Goal: Task Accomplishment & Management: Manage account settings

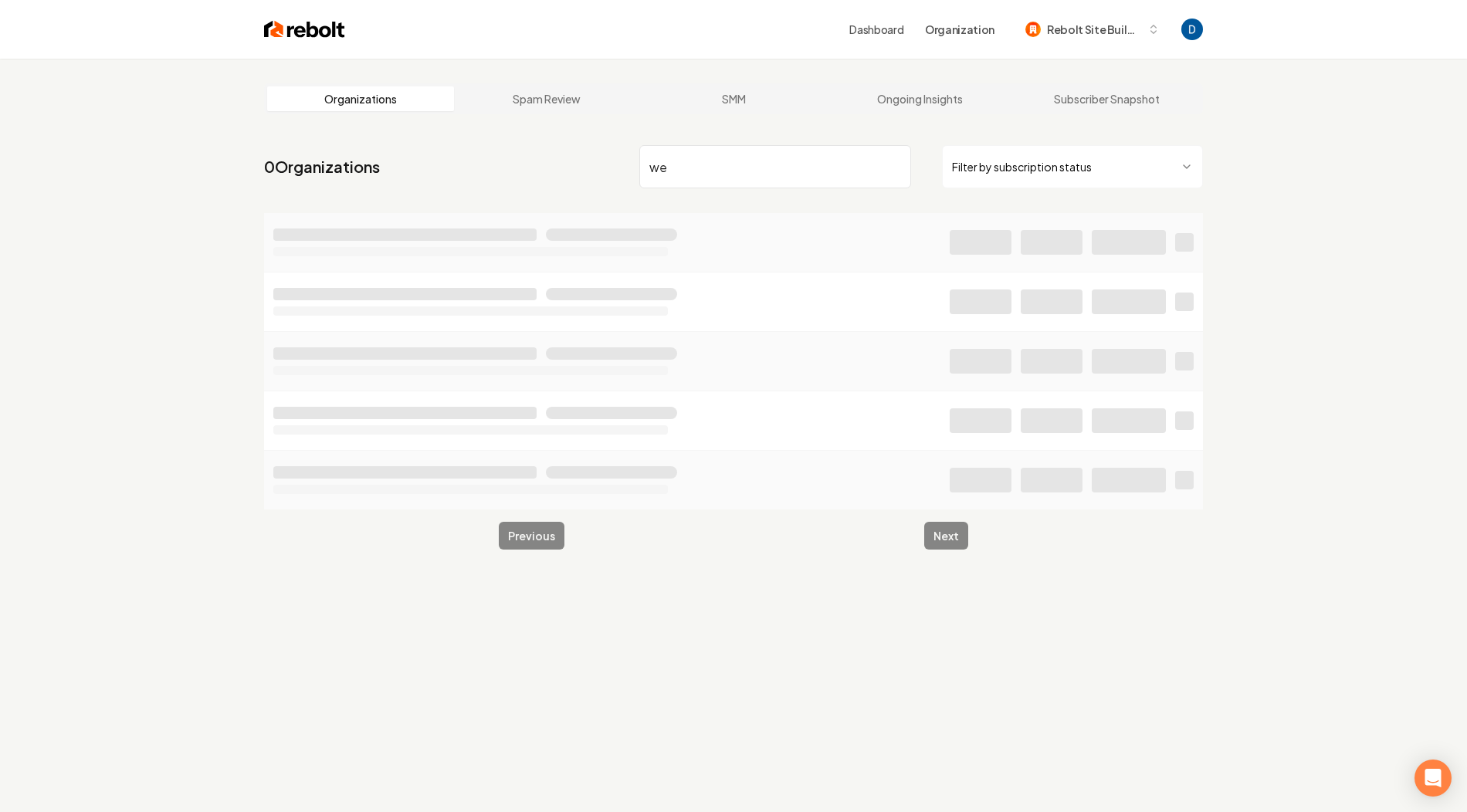
type input "w"
click at [725, 167] on input "WestWayServices" at bounding box center [775, 166] width 272 height 44
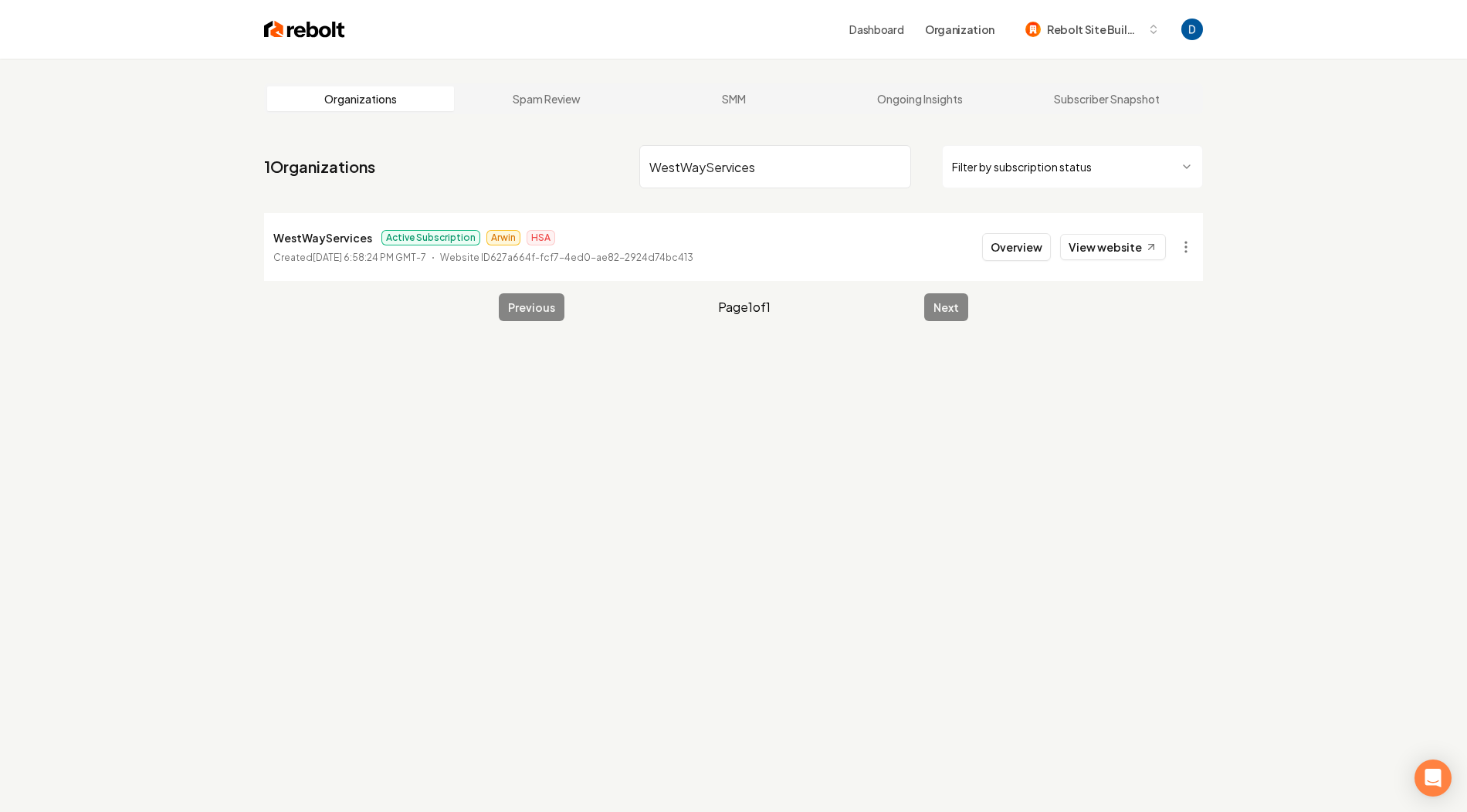
click at [725, 167] on input "WestWayServices" at bounding box center [775, 166] width 272 height 44
type input "WestWayServices"
click at [1039, 239] on button "Overview" at bounding box center [1016, 247] width 69 height 28
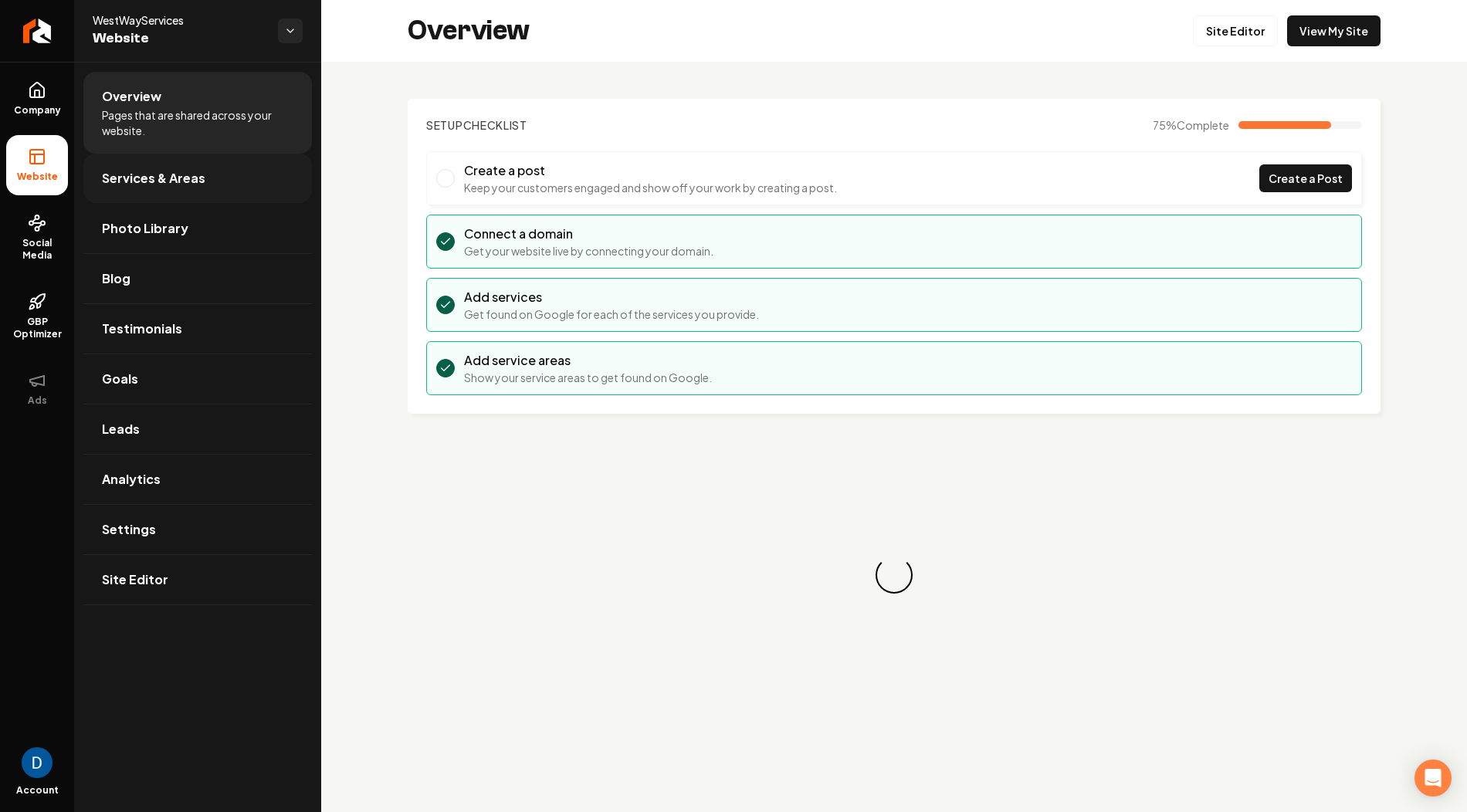
click at [148, 166] on link "Services & Areas" at bounding box center [198, 177] width 229 height 49
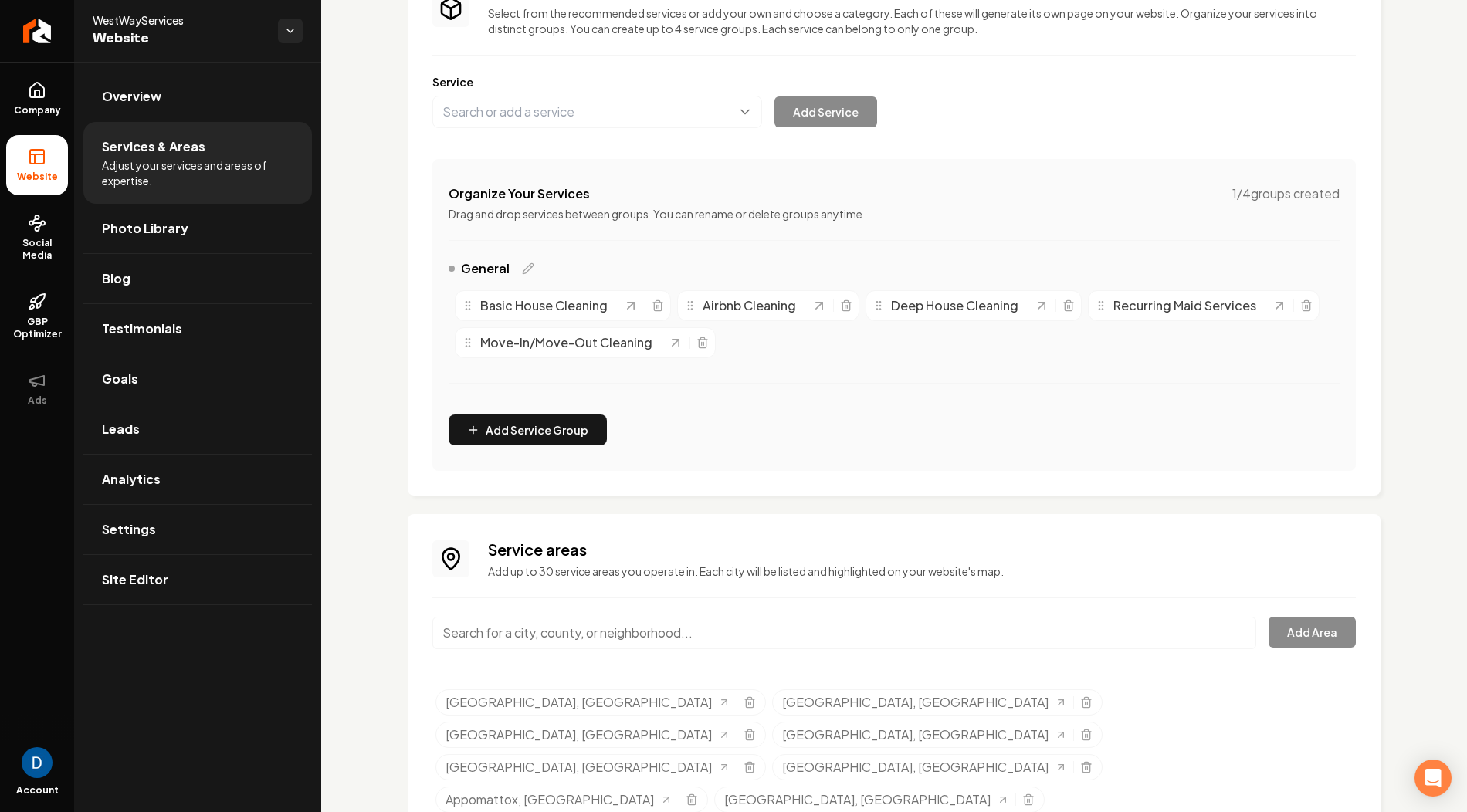
scroll to position [113, 0]
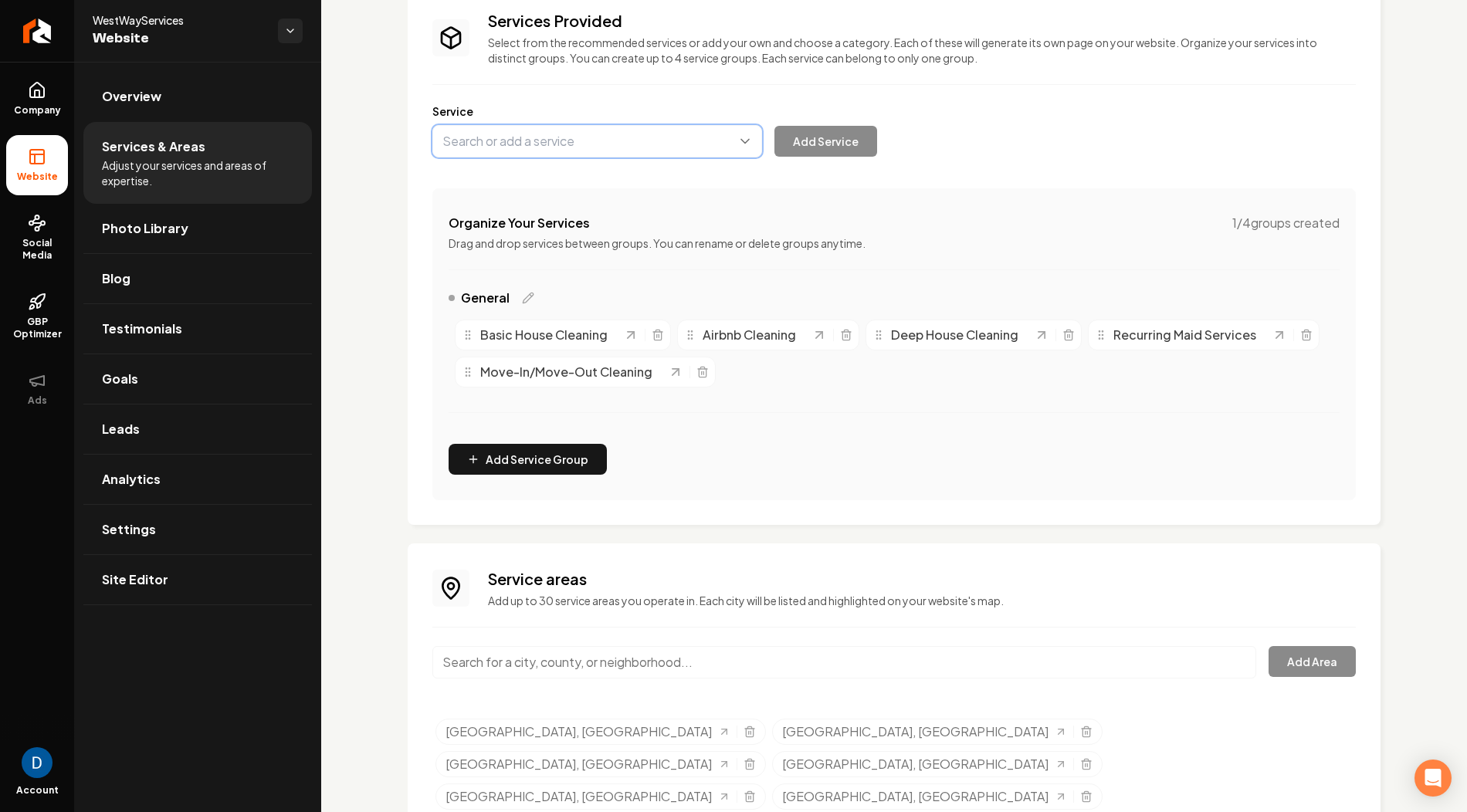
click at [537, 151] on button "Main content area" at bounding box center [597, 141] width 330 height 32
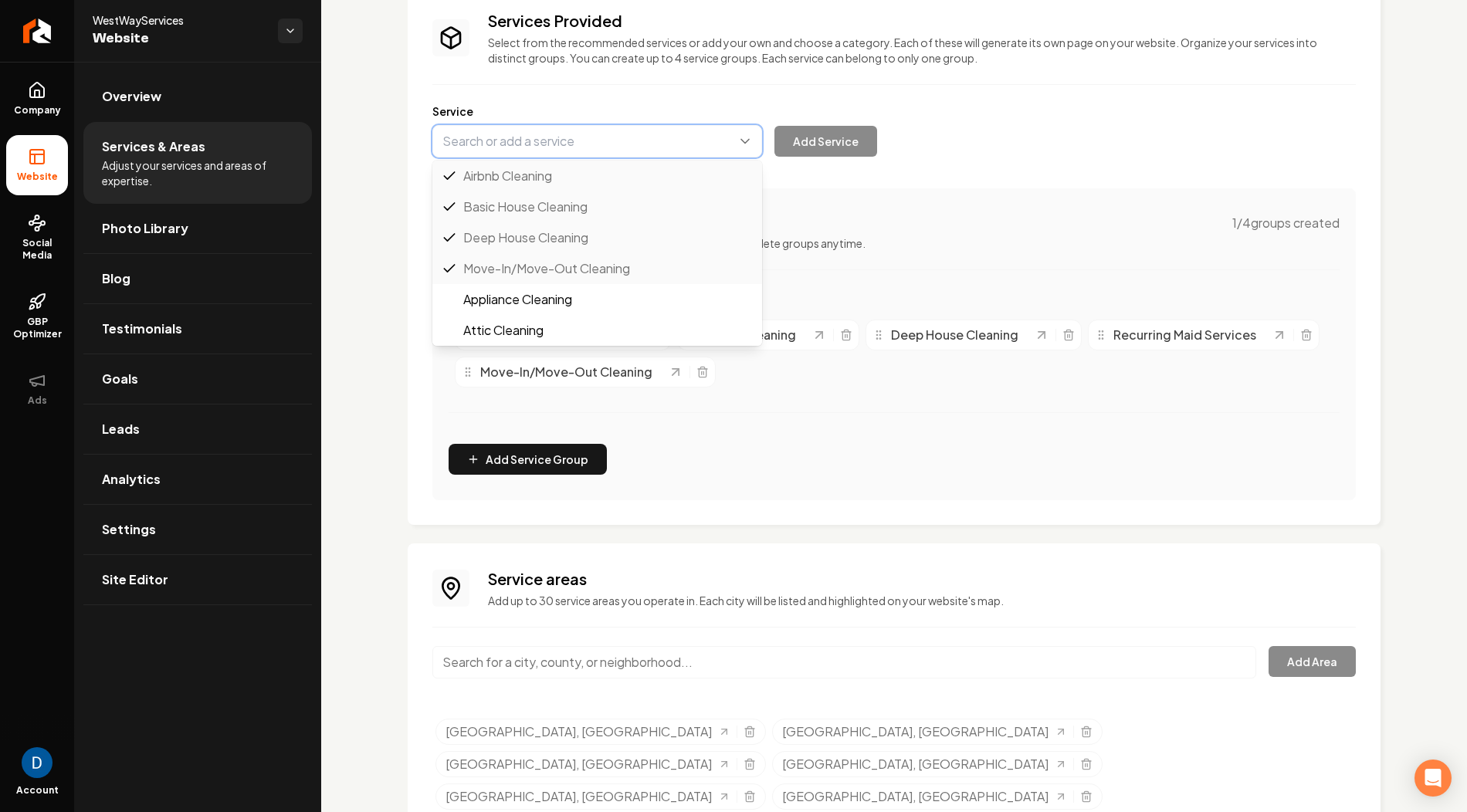
paste input "Commercial Cleaning"
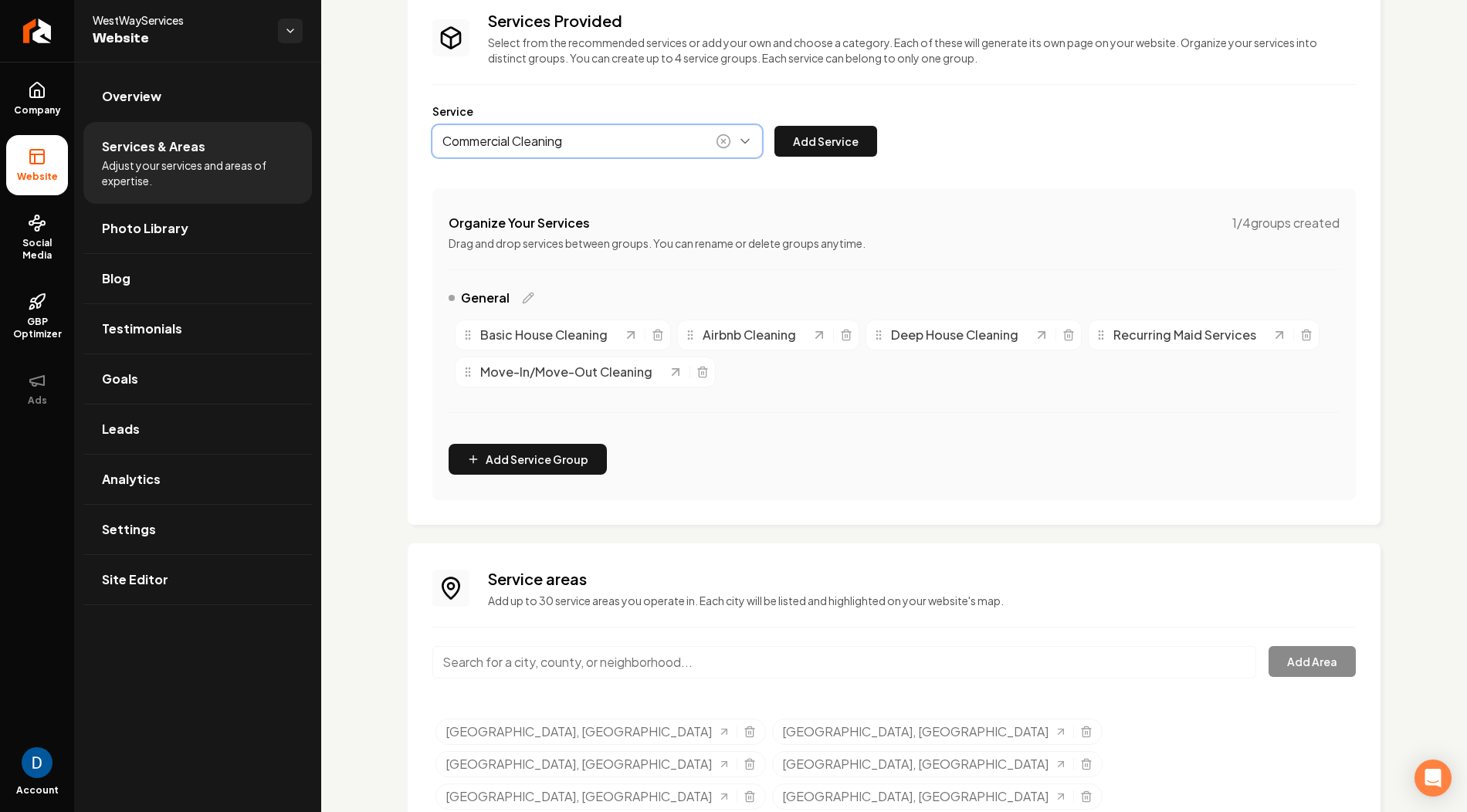
type input "Commercial Cleaning"
click at [822, 159] on div "Services Provided Select from the recommended services or add your own and choo…" at bounding box center [893, 255] width 924 height 490
click at [831, 138] on button "Add Service" at bounding box center [825, 141] width 102 height 31
click at [200, 531] on link "Settings" at bounding box center [198, 529] width 229 height 49
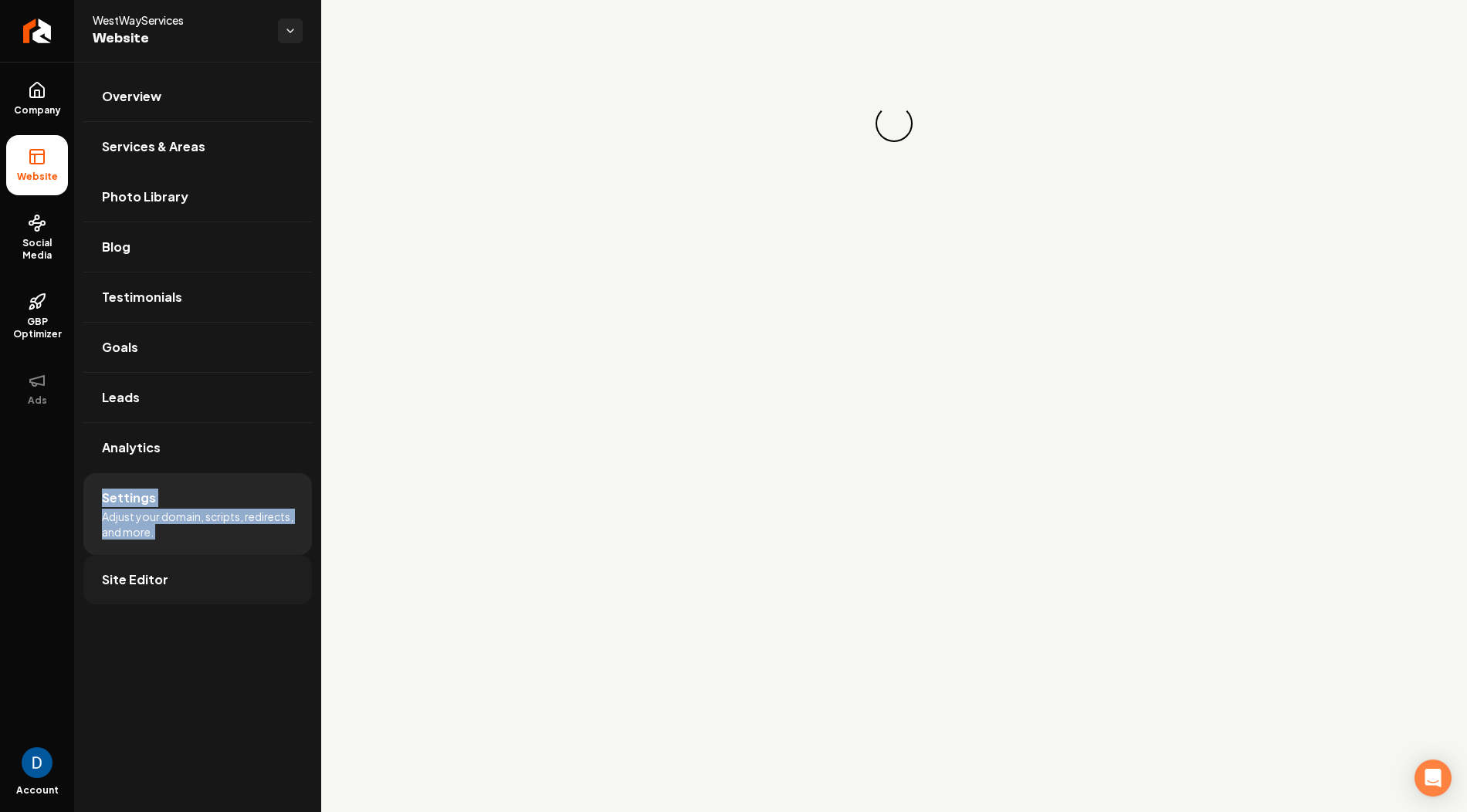
click at [175, 573] on link "Site Editor" at bounding box center [198, 579] width 229 height 49
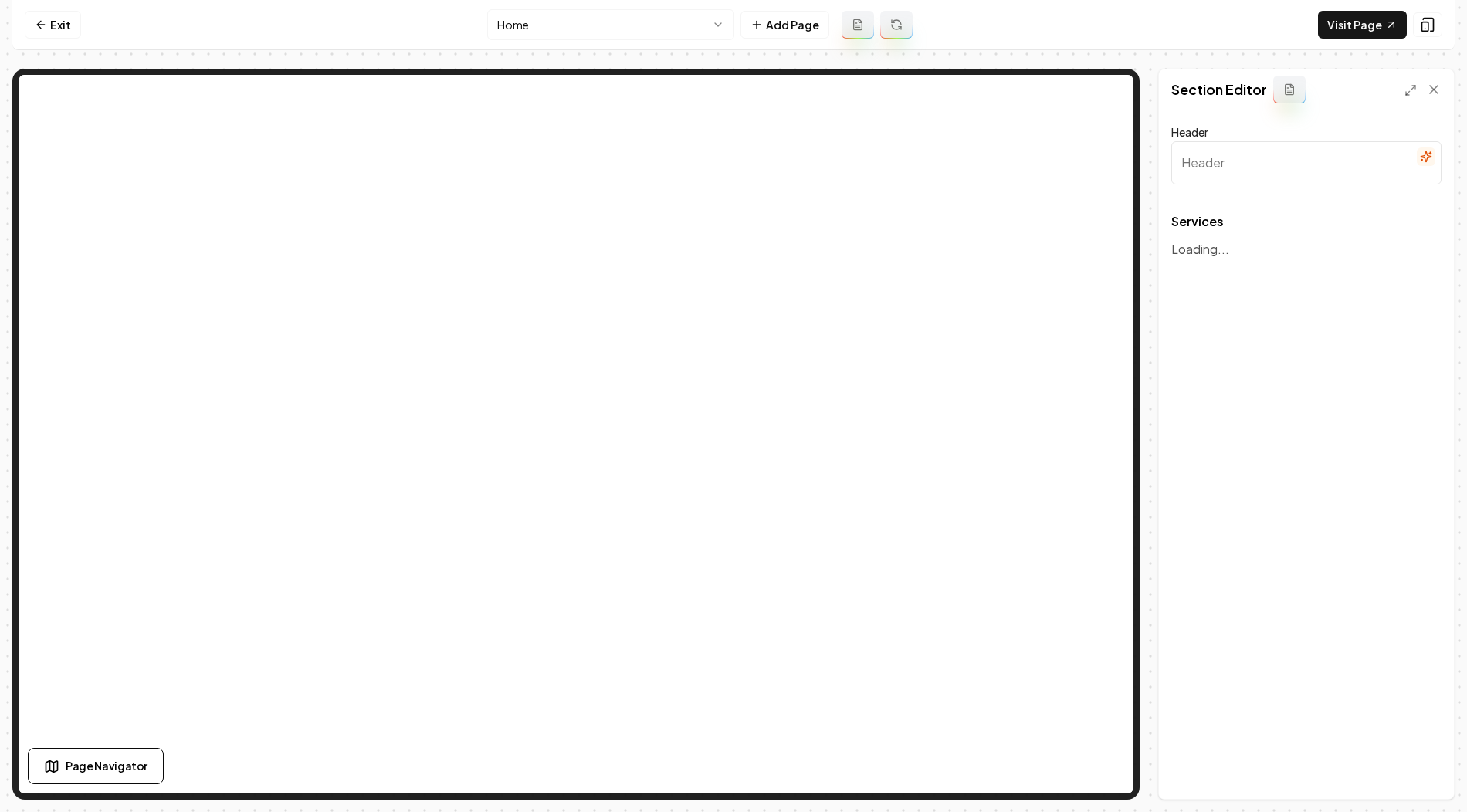
click at [522, 8] on nav "Exit Home Add Page Visit Page" at bounding box center [733, 25] width 1442 height 50
click at [522, 22] on html "Computer Required This feature is only available on a computer. Please switch t…" at bounding box center [733, 406] width 1467 height 812
type input "Our Cleaning Offerings"
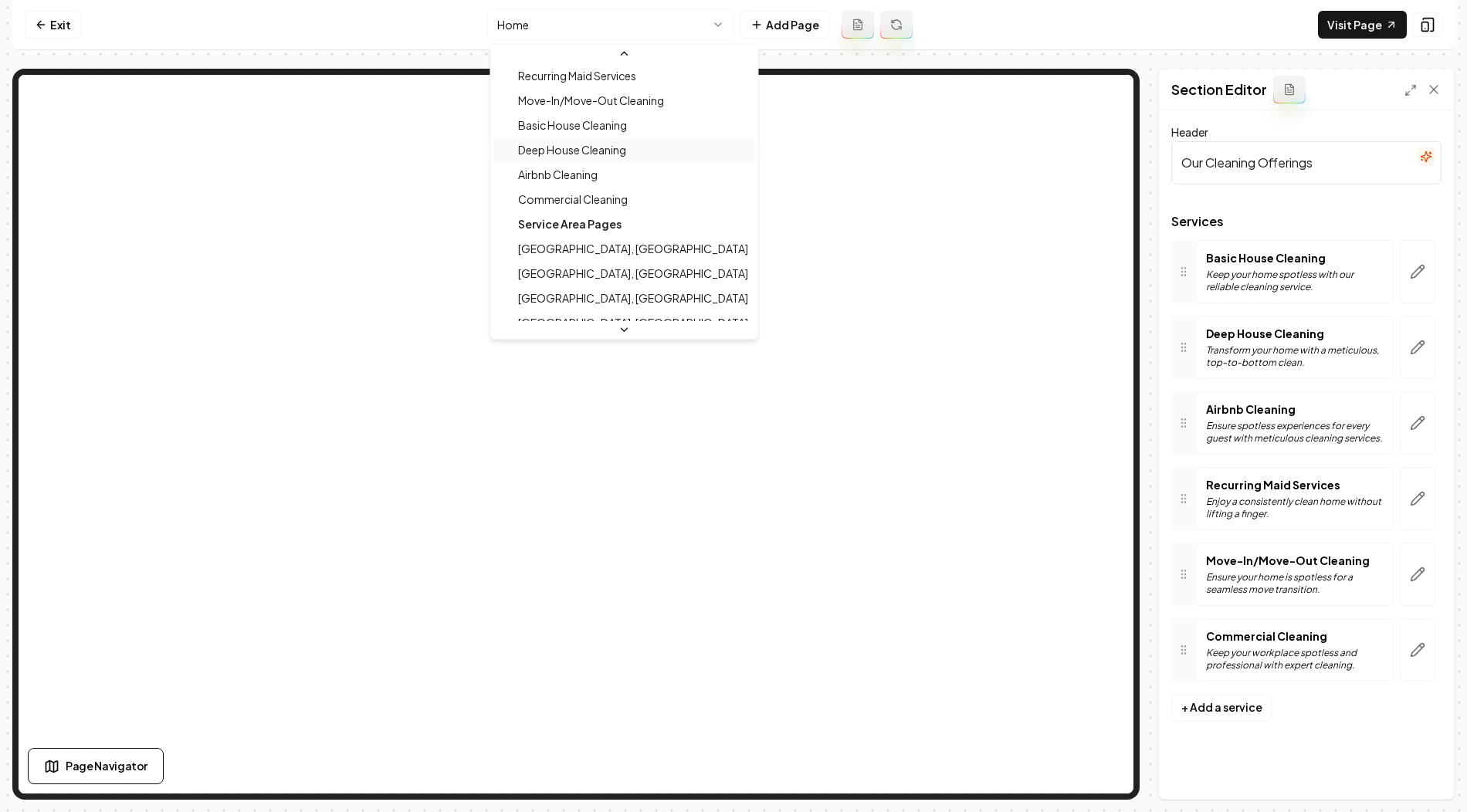
scroll to position [151, 0]
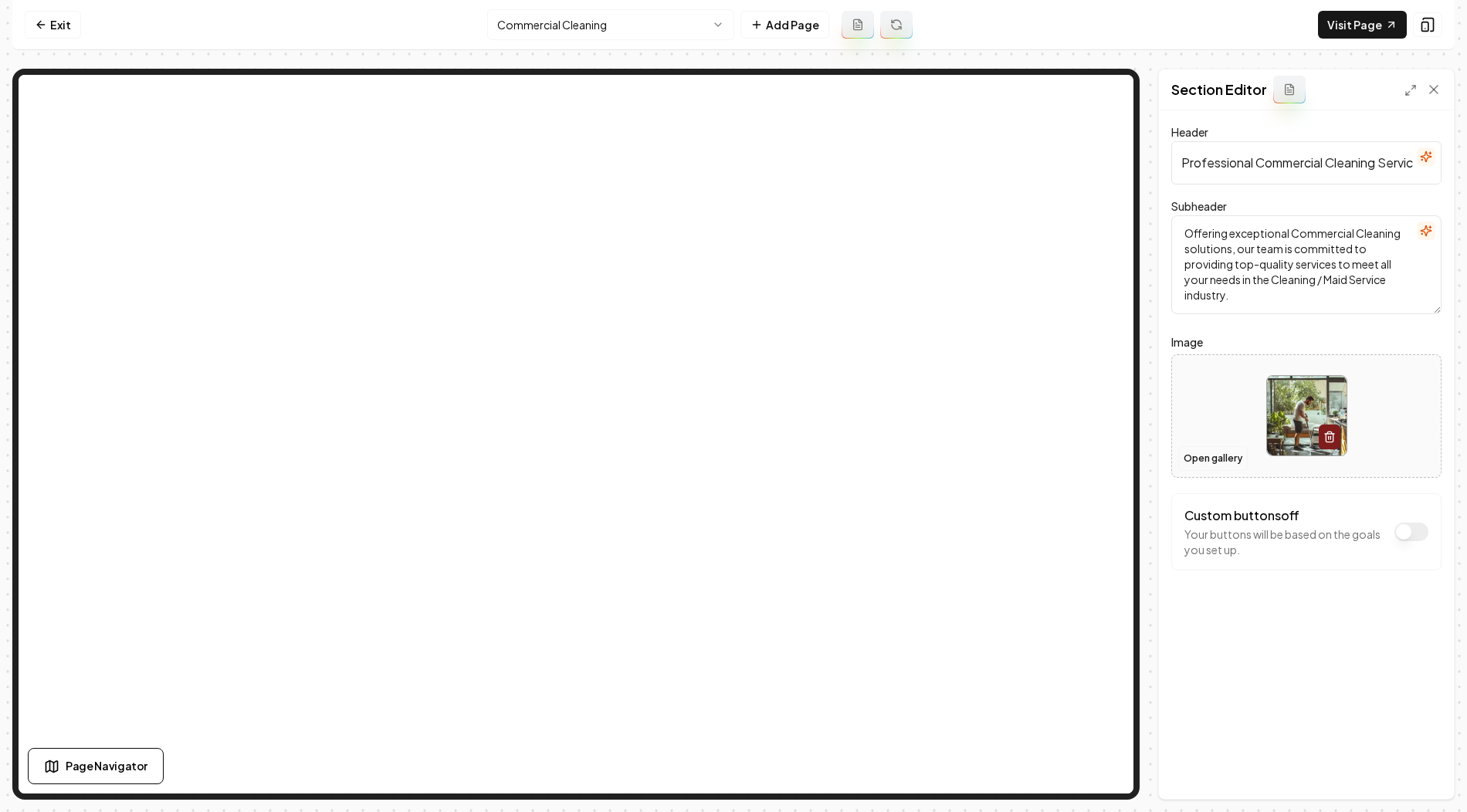
click at [1220, 467] on button "Open gallery" at bounding box center [1213, 459] width 69 height 25
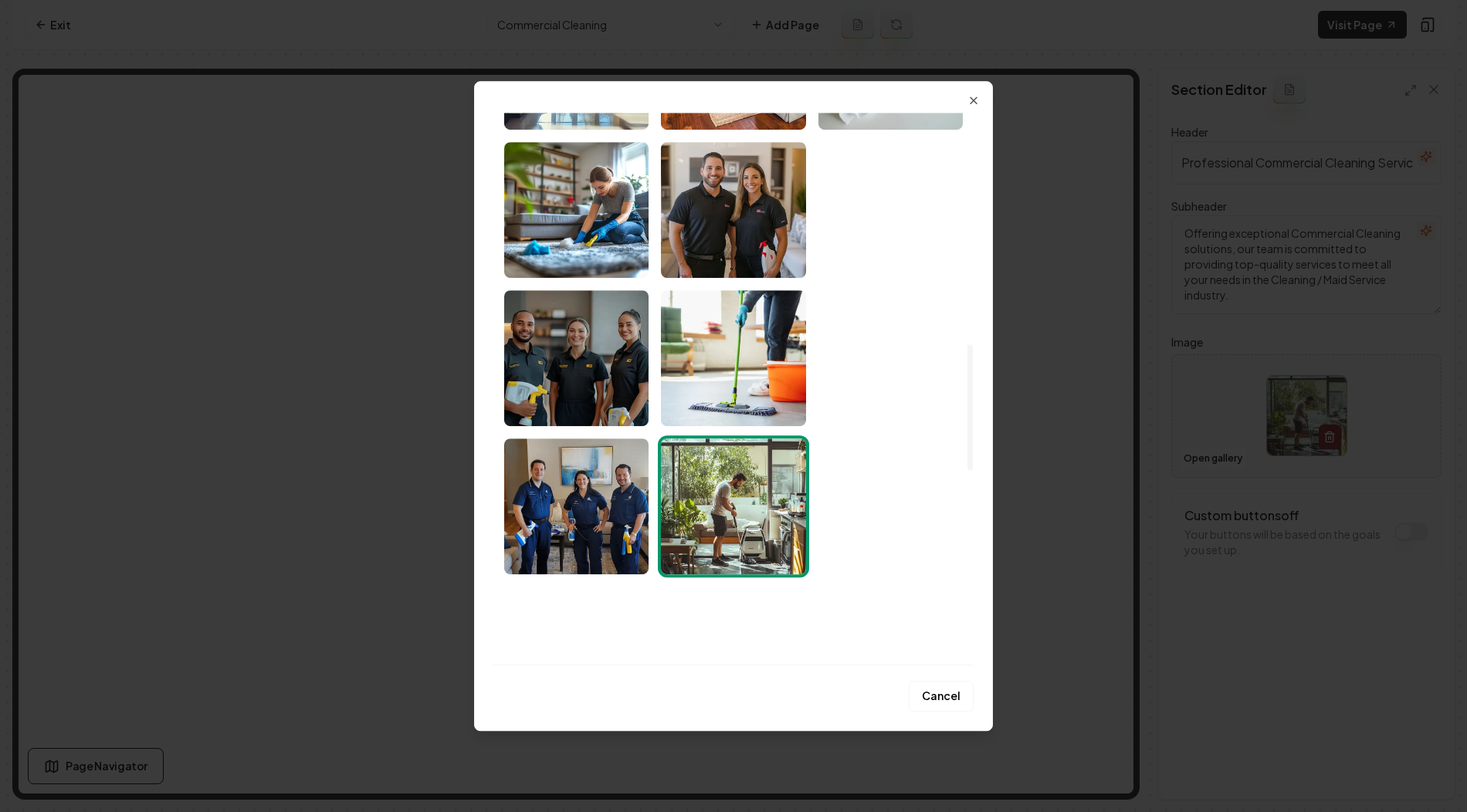
scroll to position [1011, 0]
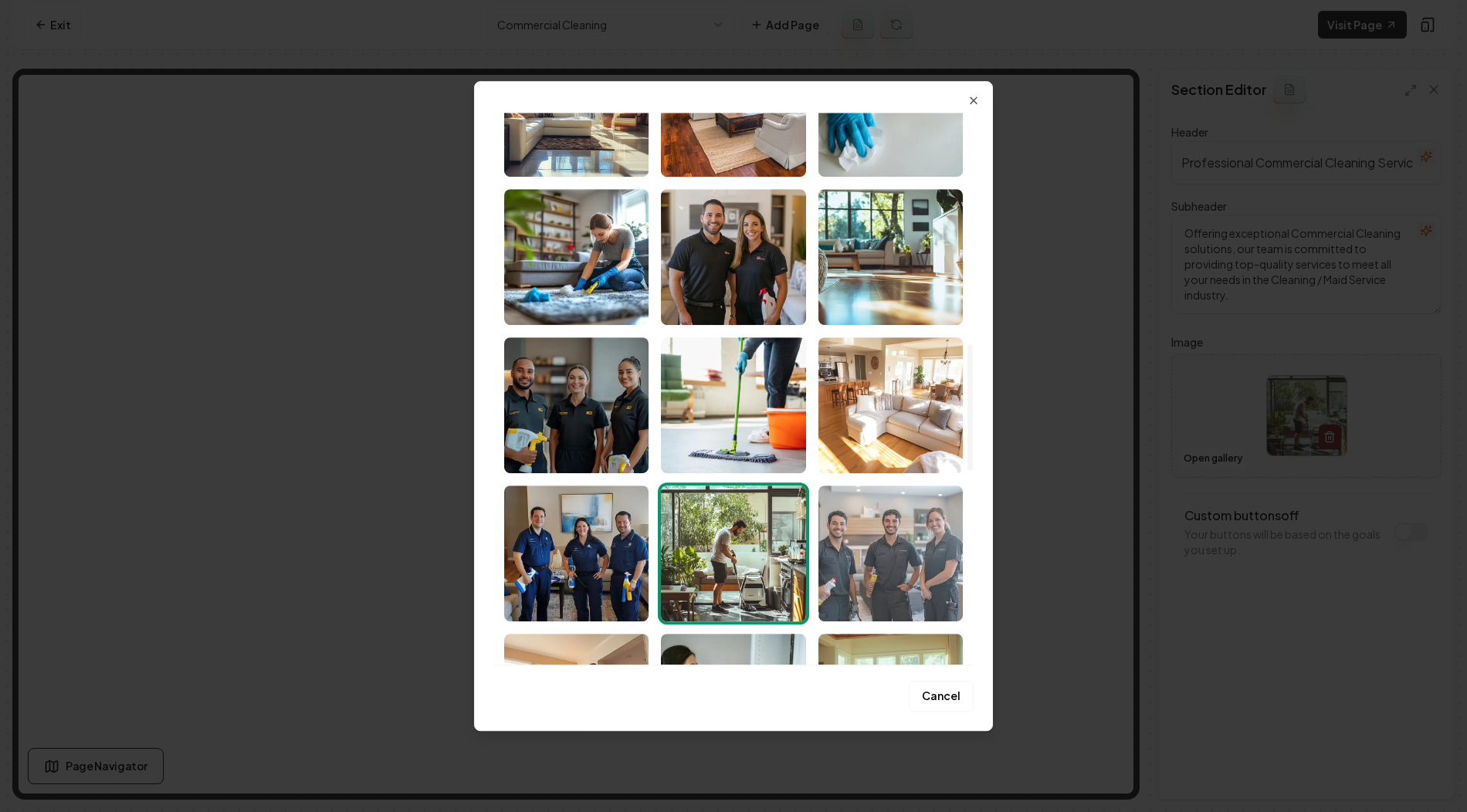
click at [903, 558] on img "Select image image_68768b4a5c7cd75eb801ef2f.jpeg" at bounding box center [891, 553] width 144 height 136
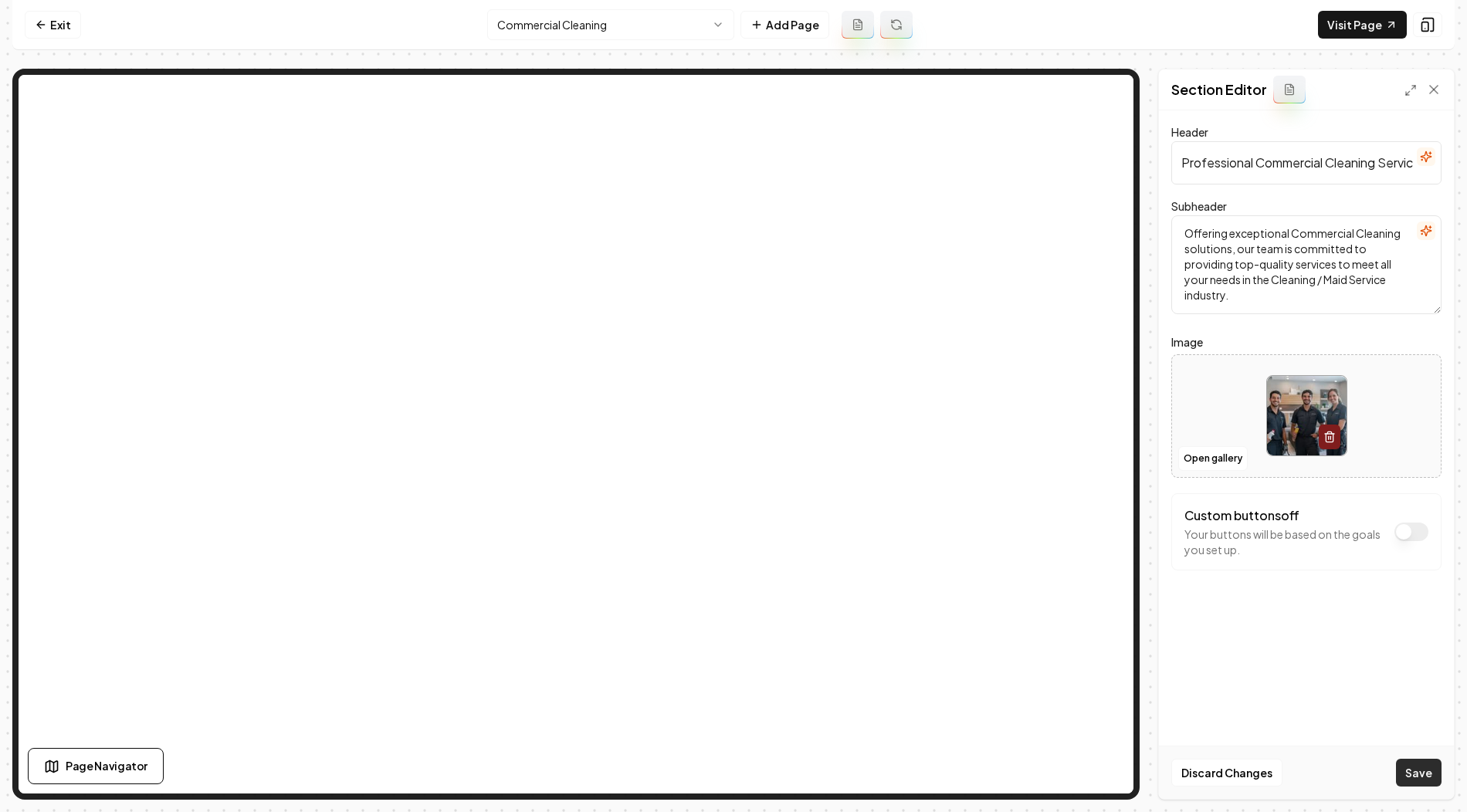
click at [1423, 780] on button "Save" at bounding box center [1418, 772] width 45 height 28
click at [605, 32] on html "Computer Required This feature is only available on a computer. Please switch t…" at bounding box center [733, 406] width 1467 height 812
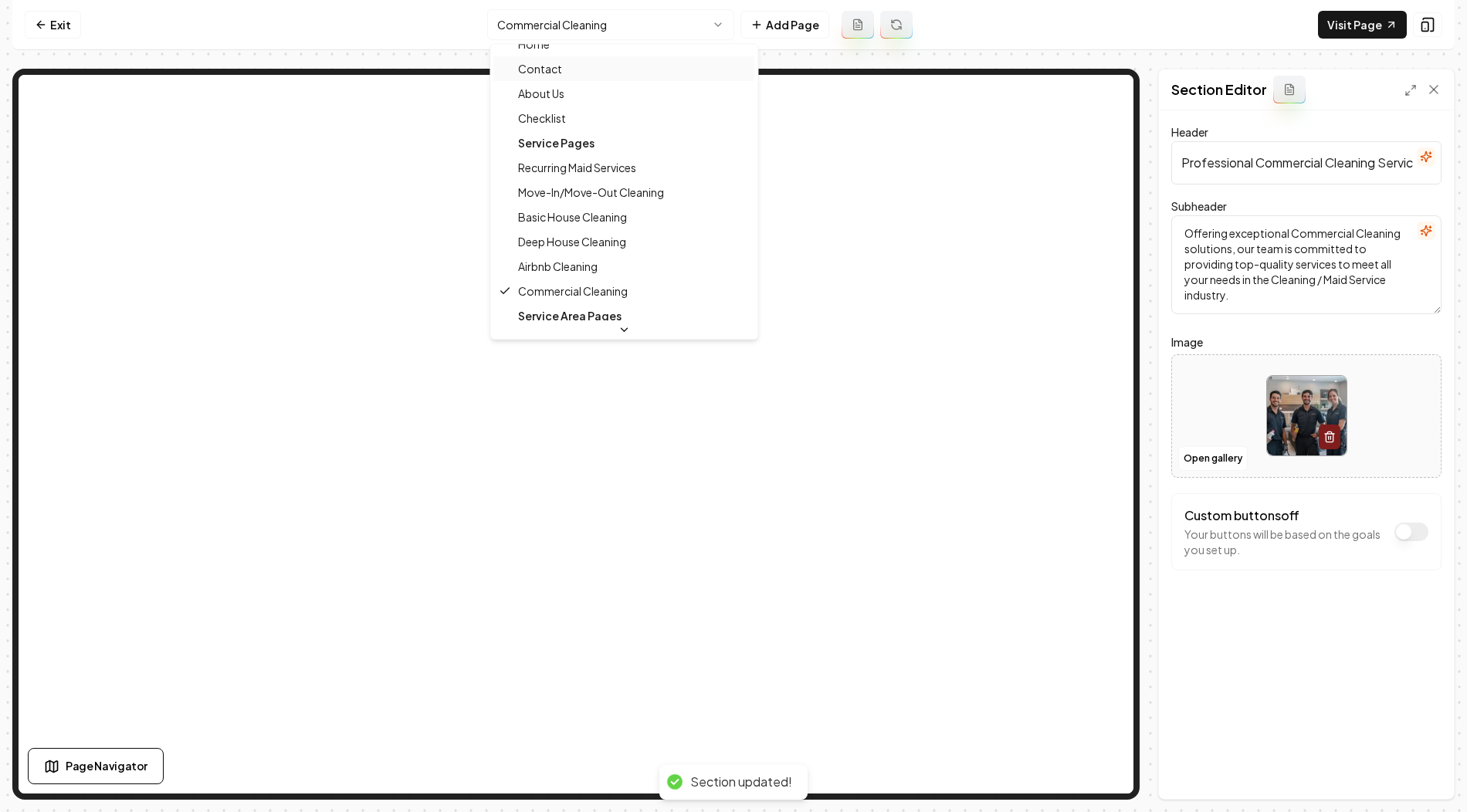
scroll to position [0, 0]
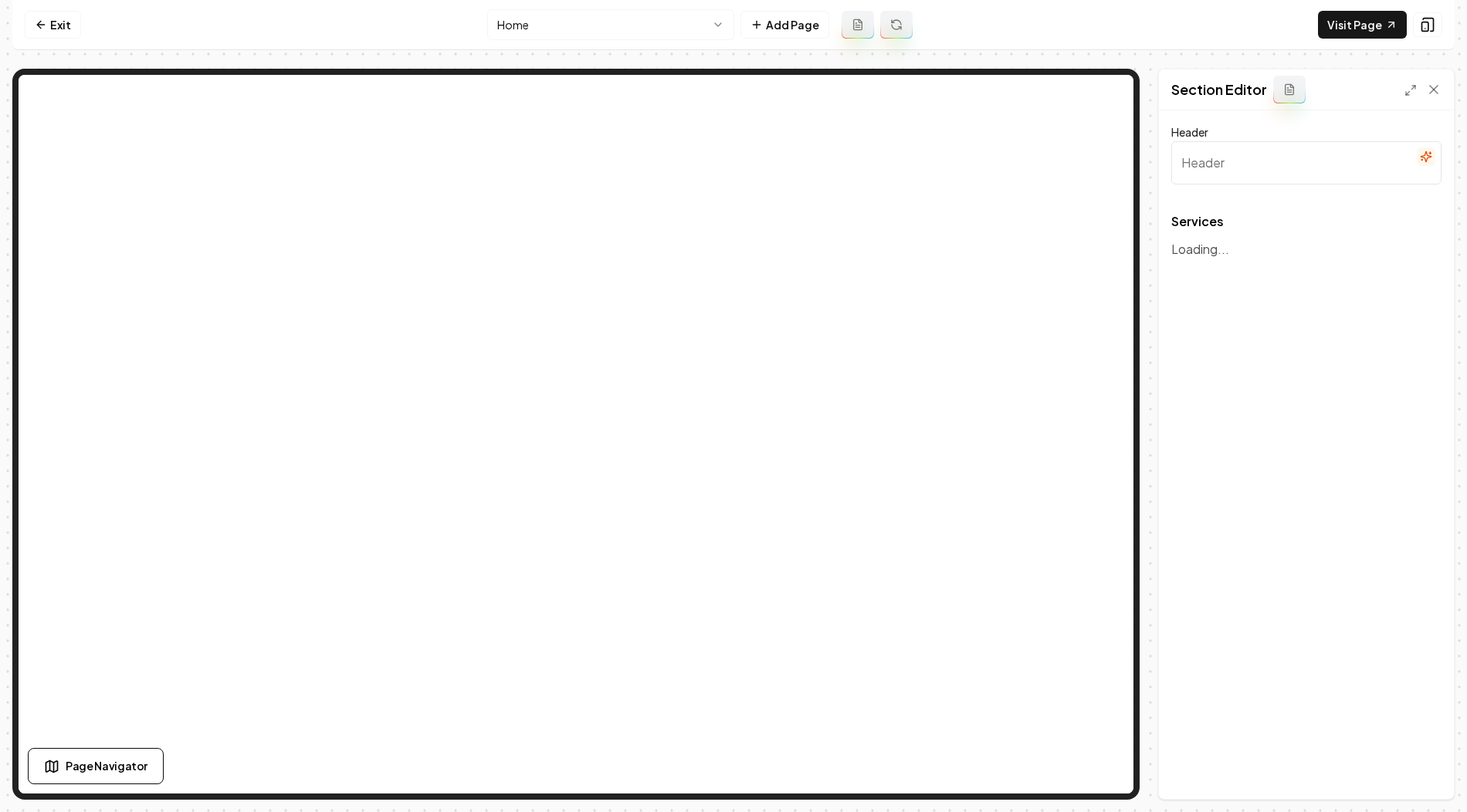
type input "Our Cleaning Offerings"
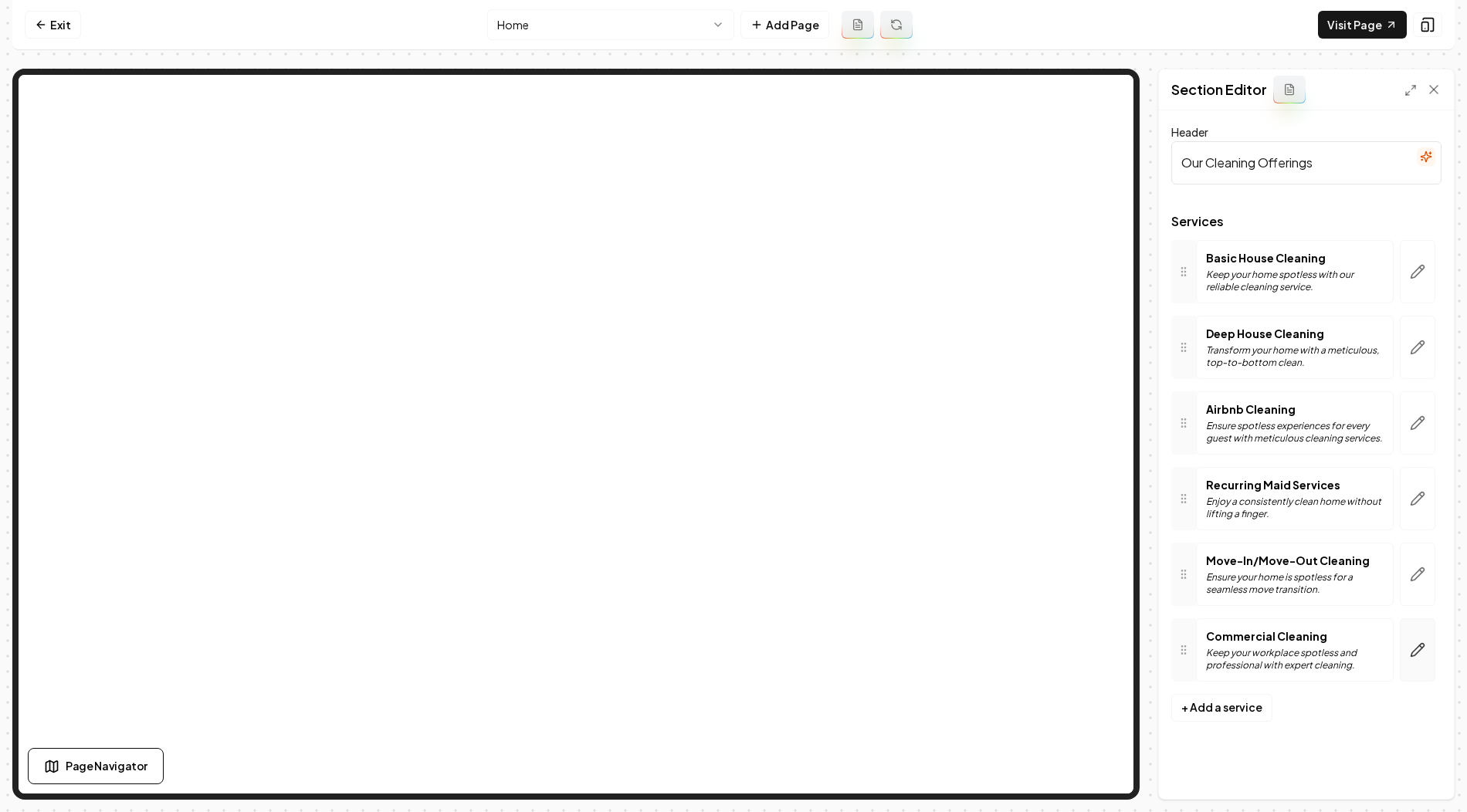
click at [1418, 646] on icon "button" at bounding box center [1418, 649] width 13 height 13
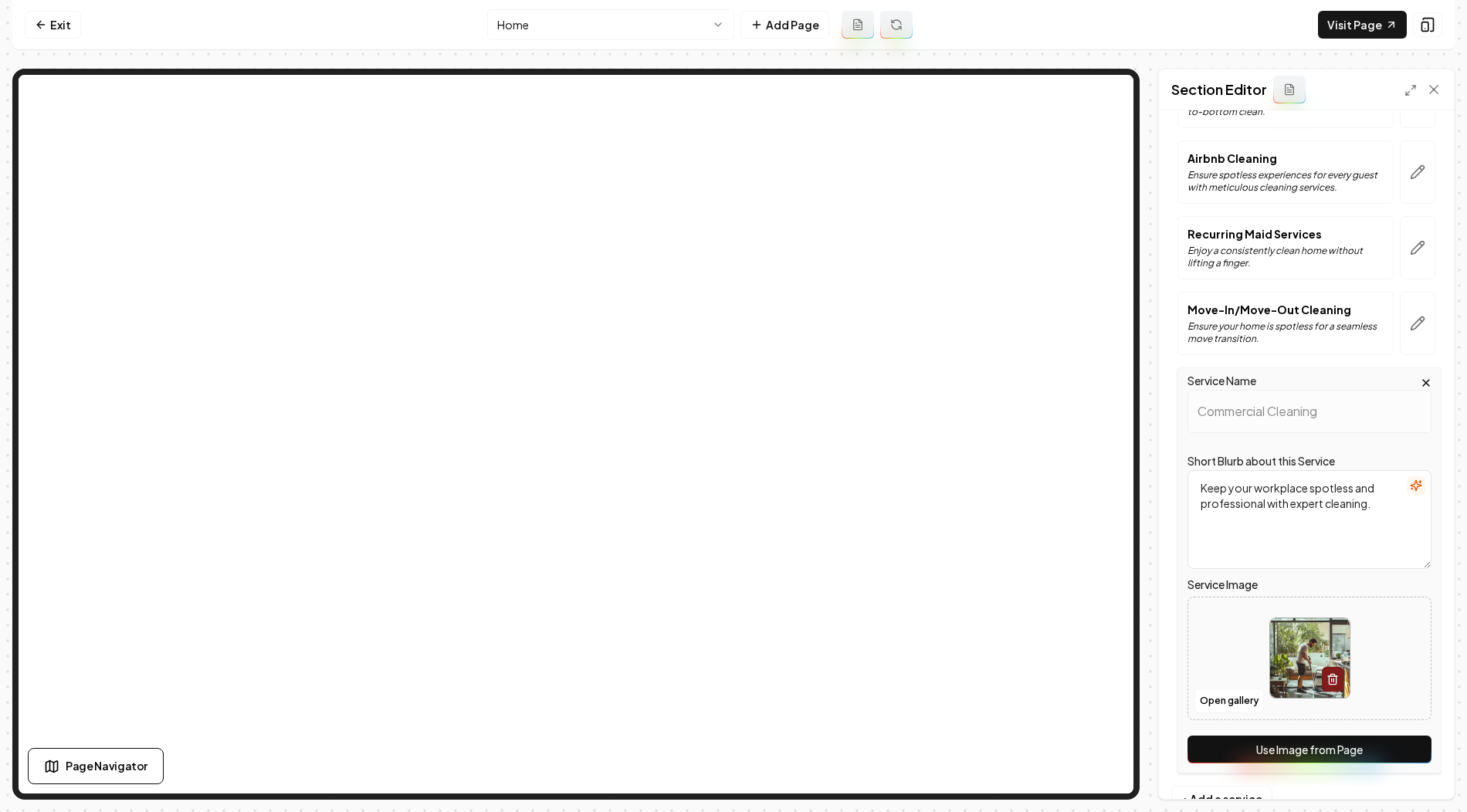
scroll to position [290, 0]
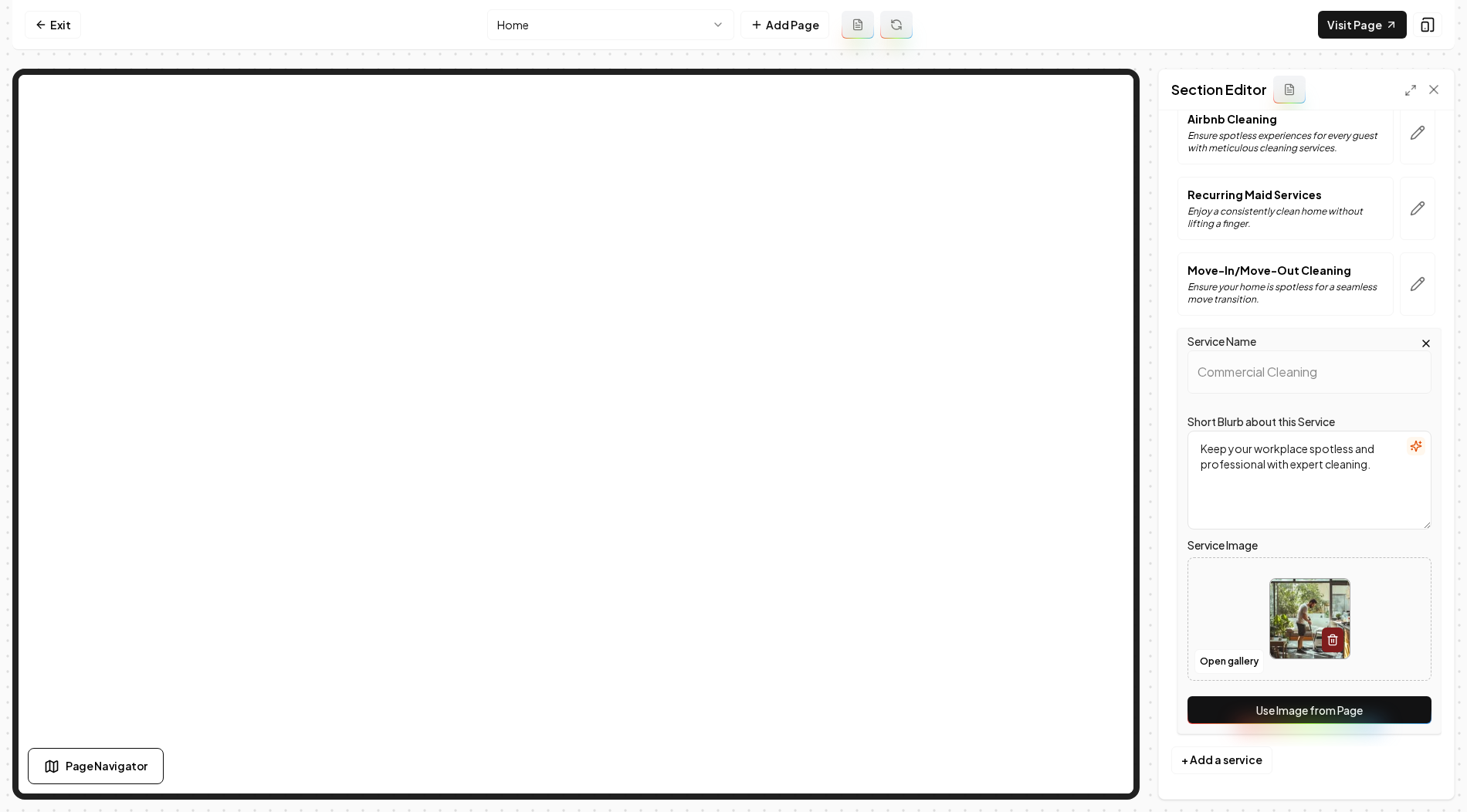
click at [1263, 708] on button "Use Image from Page" at bounding box center [1309, 710] width 244 height 28
click at [1414, 767] on button "Save" at bounding box center [1418, 772] width 45 height 28
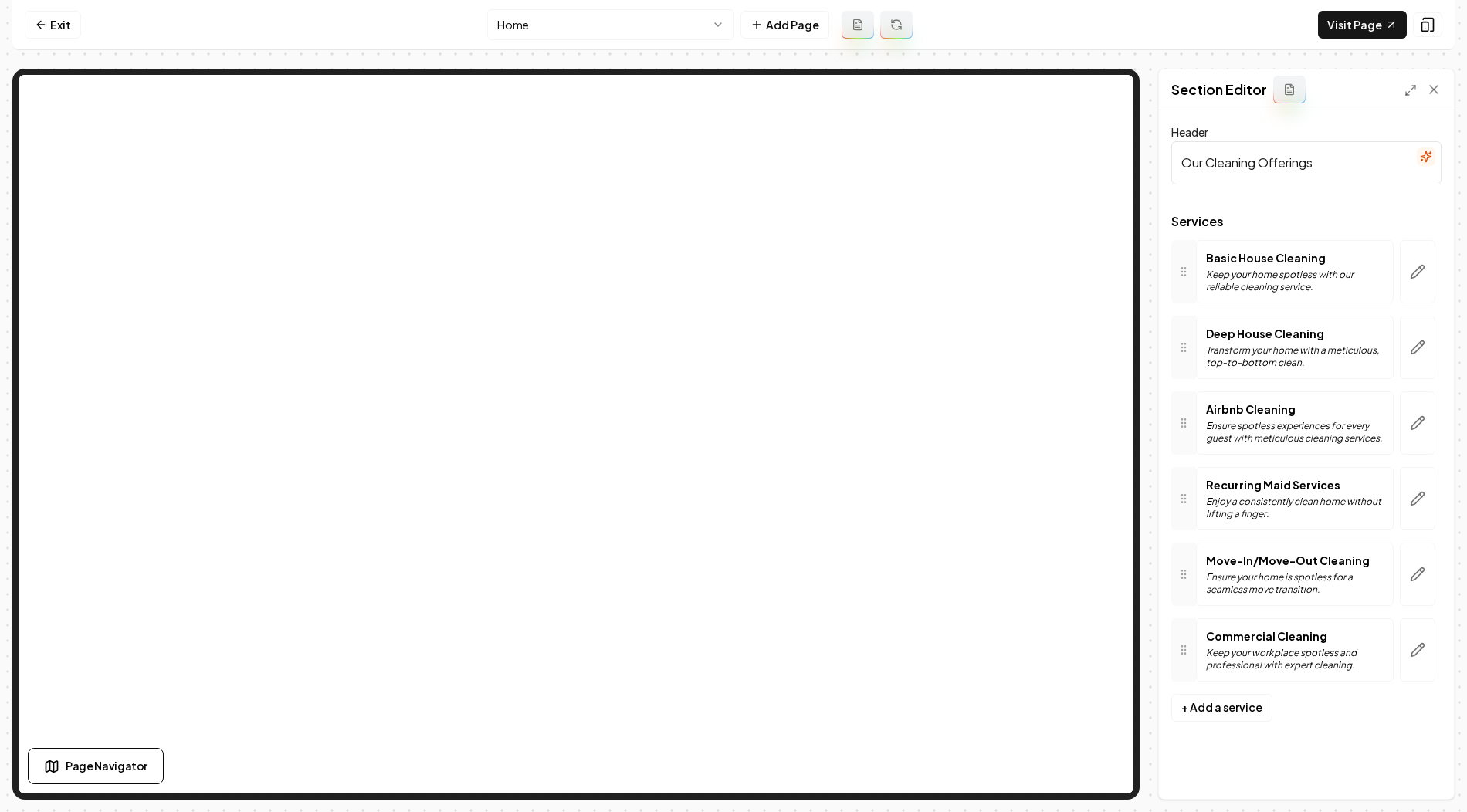
scroll to position [0, 0]
click at [47, 19] on link "Exit" at bounding box center [53, 24] width 56 height 28
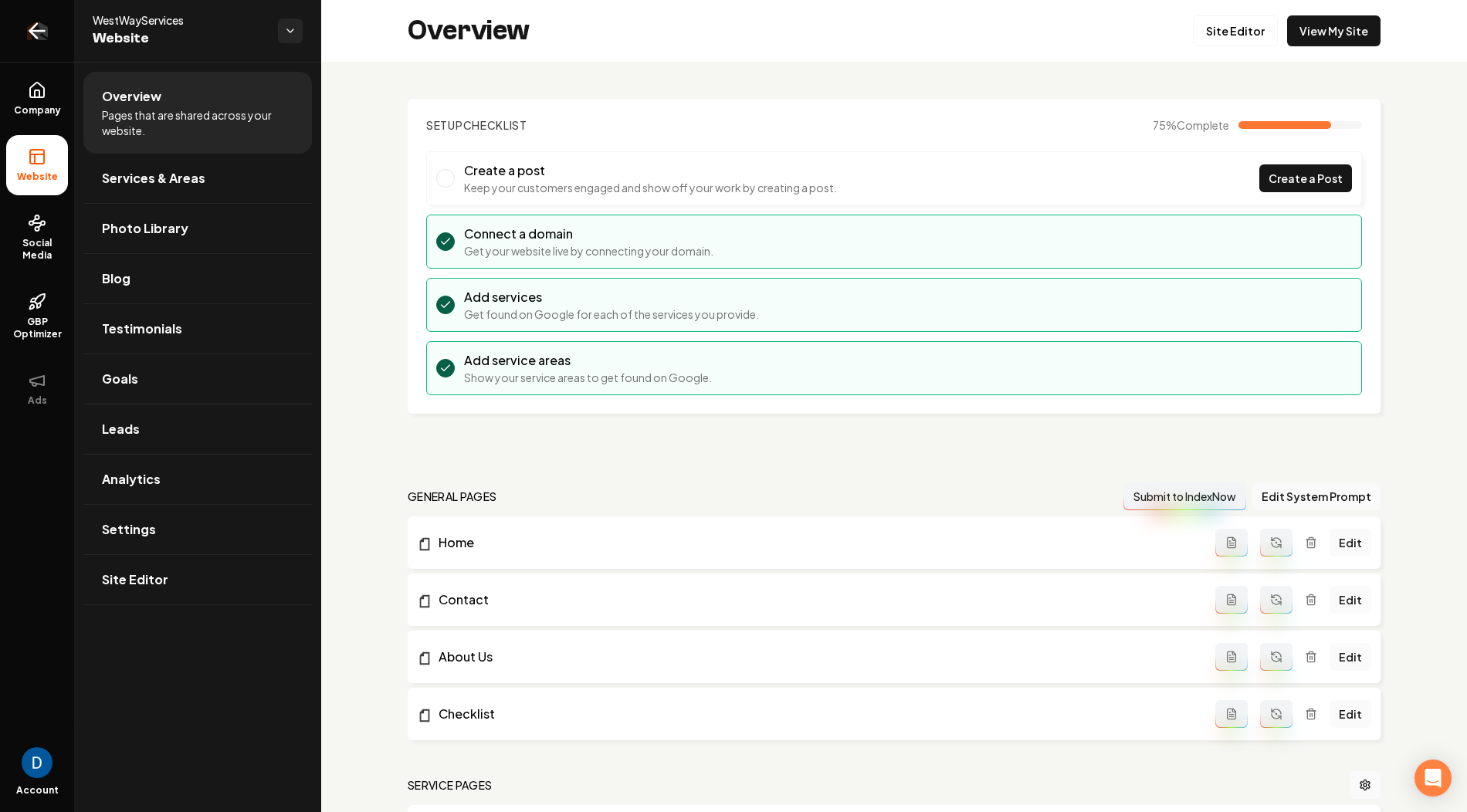
click at [19, 27] on link "Return to dashboard" at bounding box center [37, 30] width 74 height 61
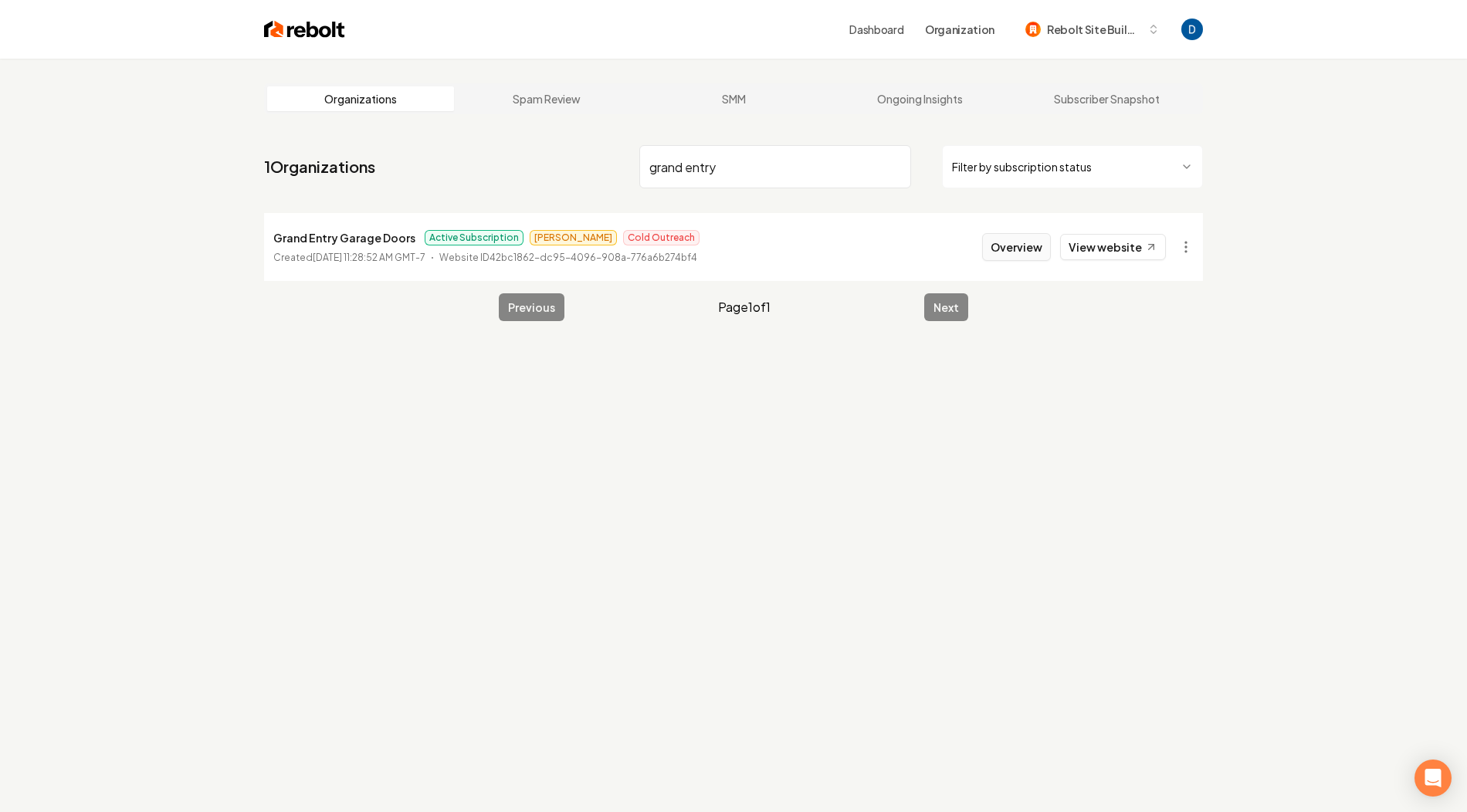
type input "grand entry"
click at [1031, 245] on button "Overview" at bounding box center [1016, 247] width 69 height 28
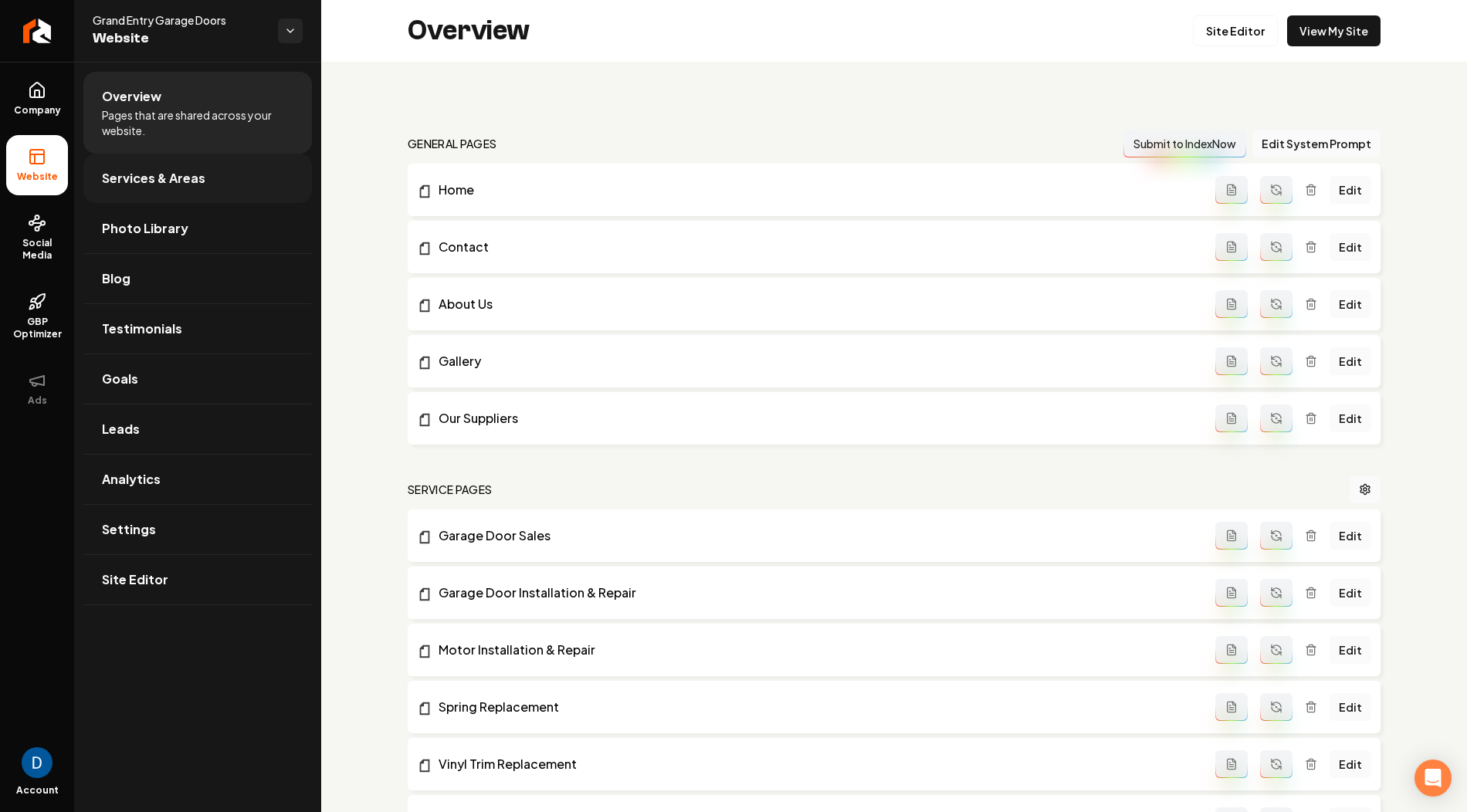
click at [215, 183] on link "Services & Areas" at bounding box center [198, 177] width 229 height 49
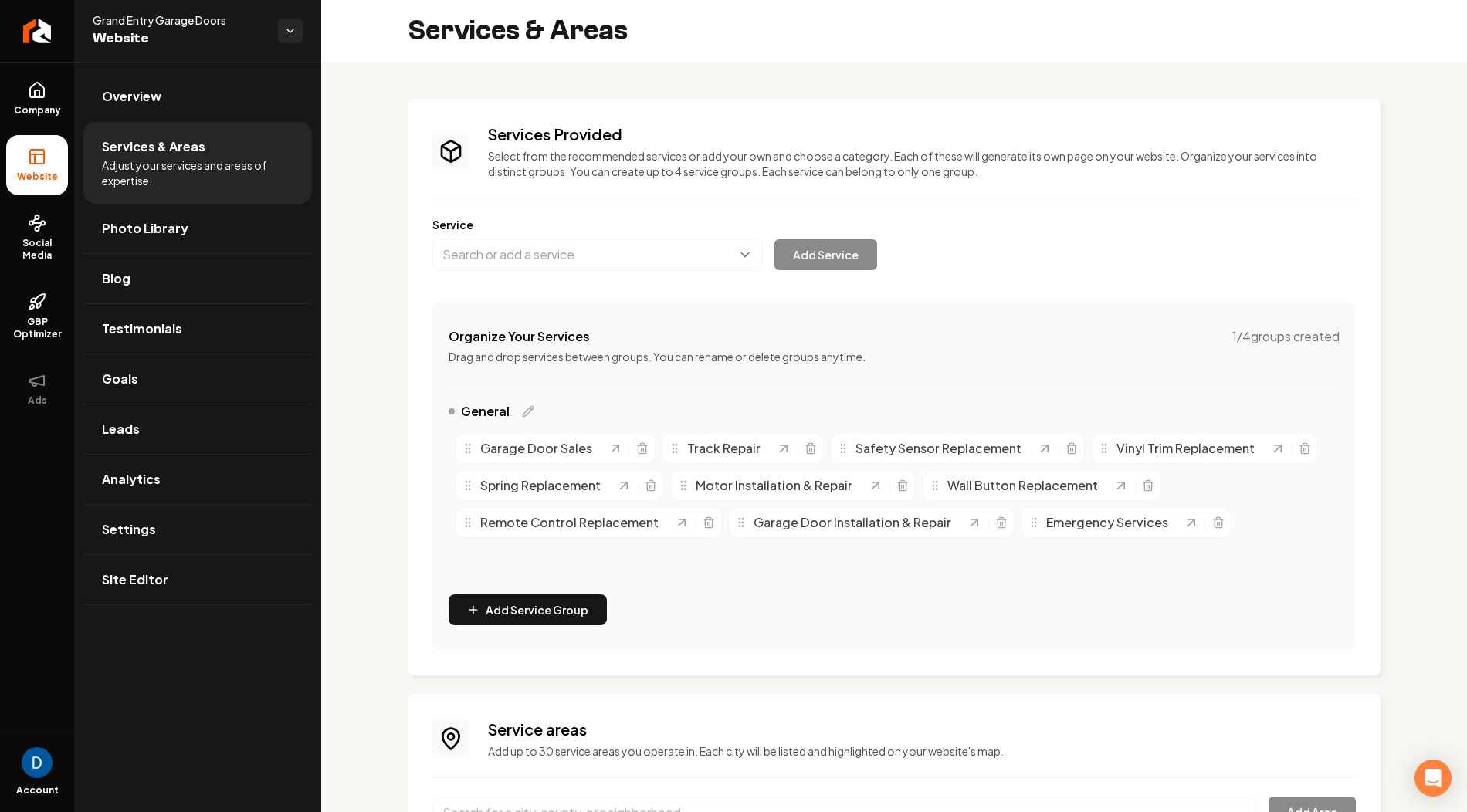
scroll to position [306, 0]
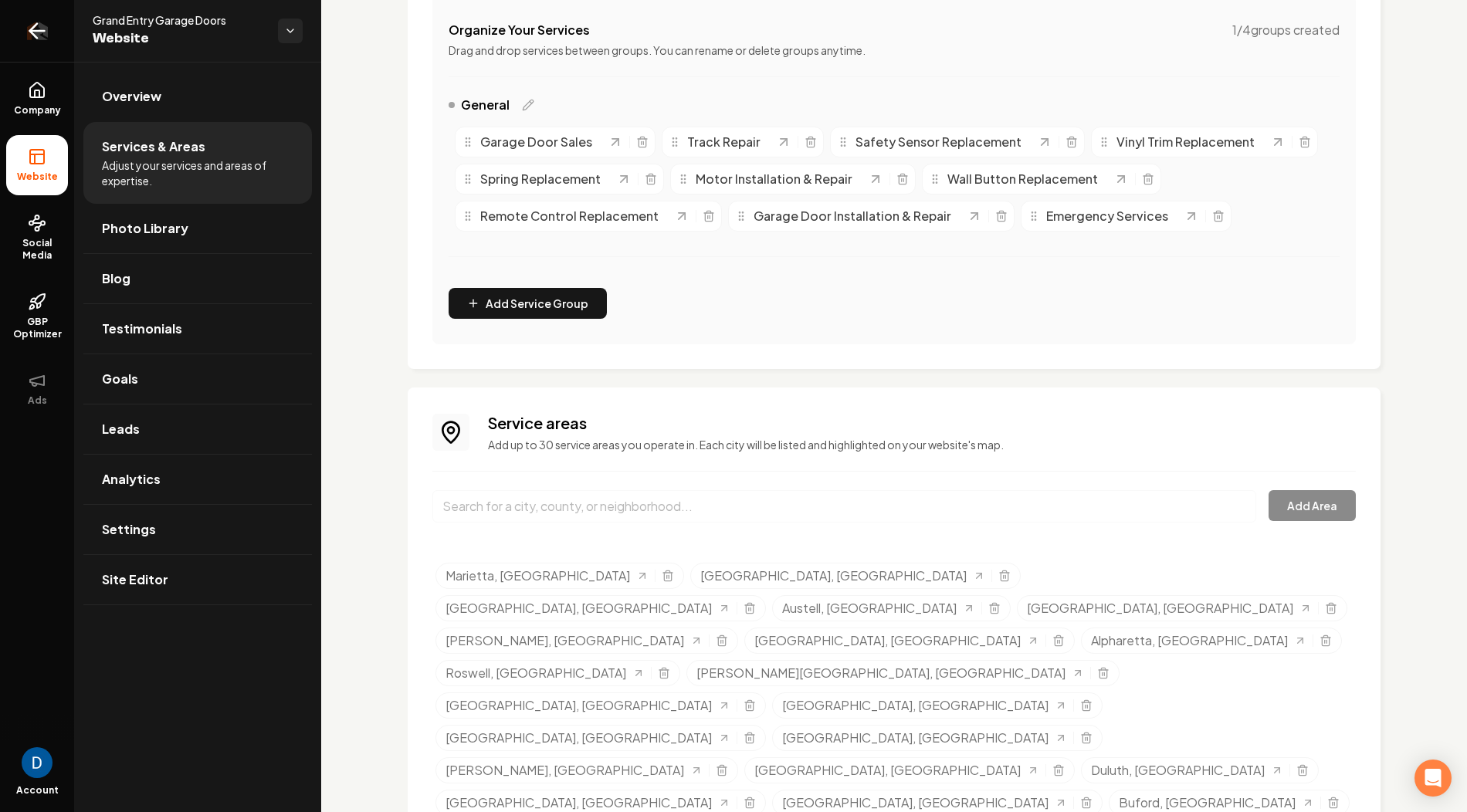
click at [43, 45] on link "Return to dashboard" at bounding box center [37, 30] width 74 height 61
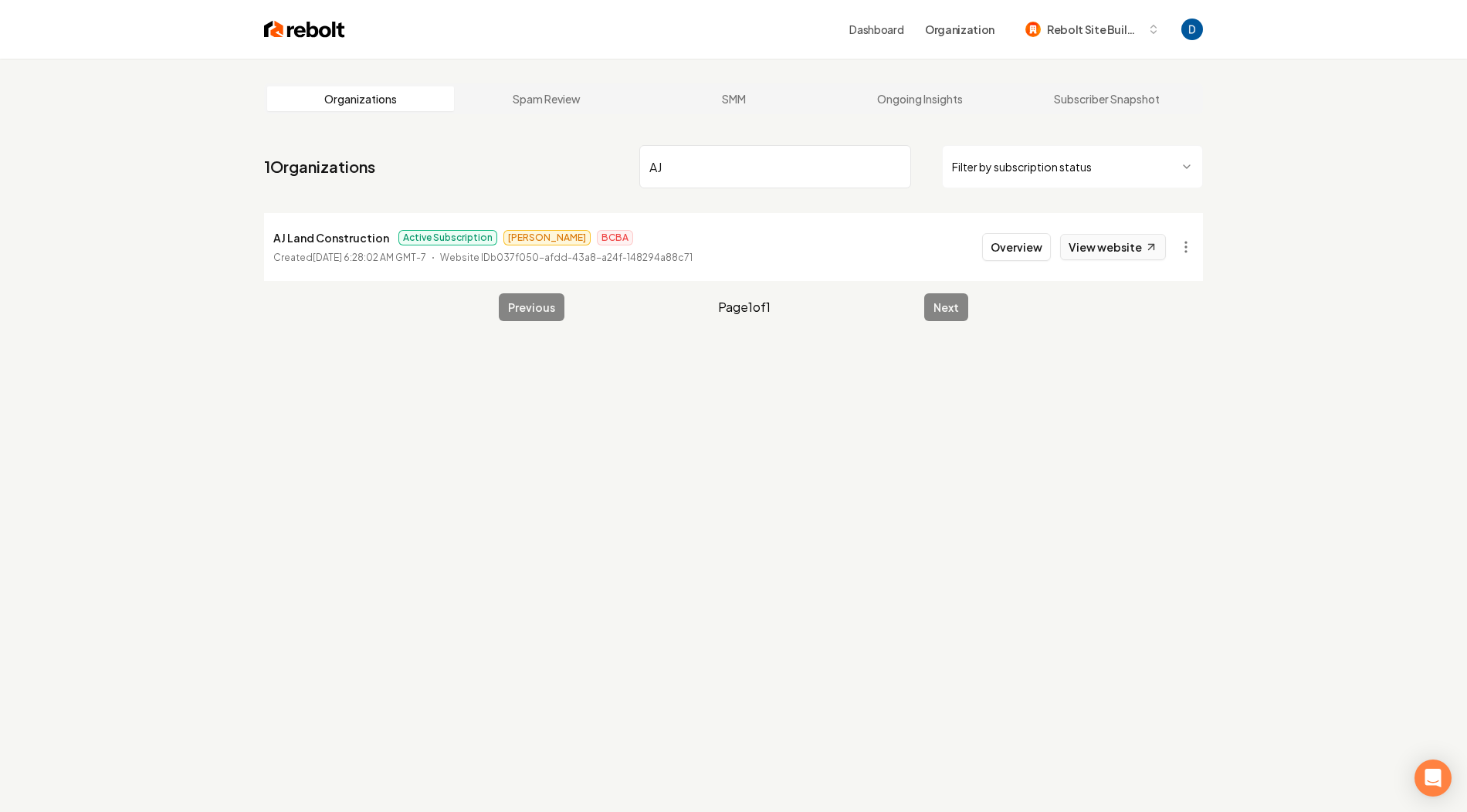
click at [1111, 247] on link "View website" at bounding box center [1112, 247] width 106 height 26
click at [693, 173] on input "AJ" at bounding box center [775, 166] width 272 height 44
type input "creative landscape"
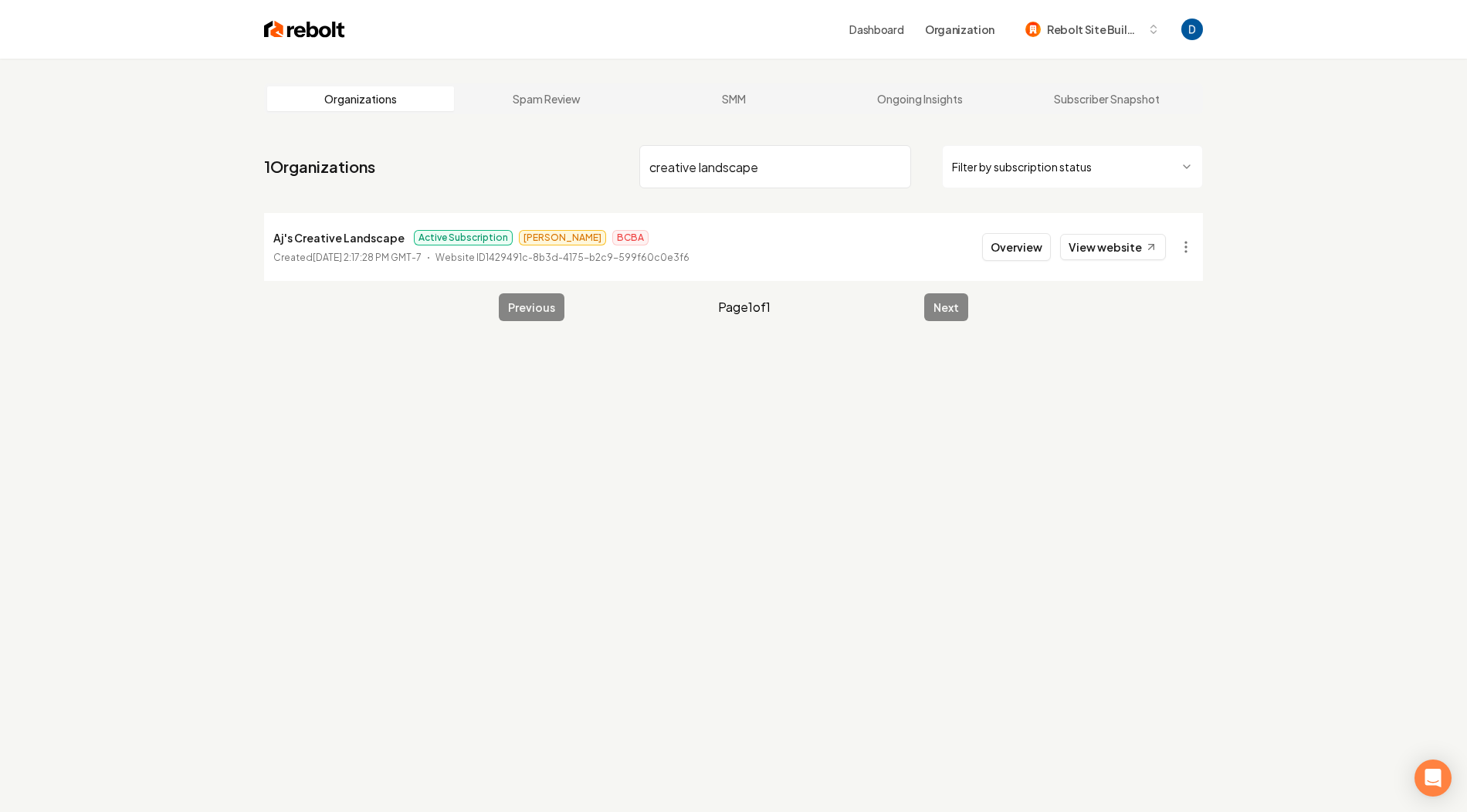
click at [321, 242] on p "Aj's Creative Landscape" at bounding box center [338, 238] width 131 height 19
copy p "Aj's Creative Landscape"
click at [1121, 256] on link "View website" at bounding box center [1112, 247] width 106 height 26
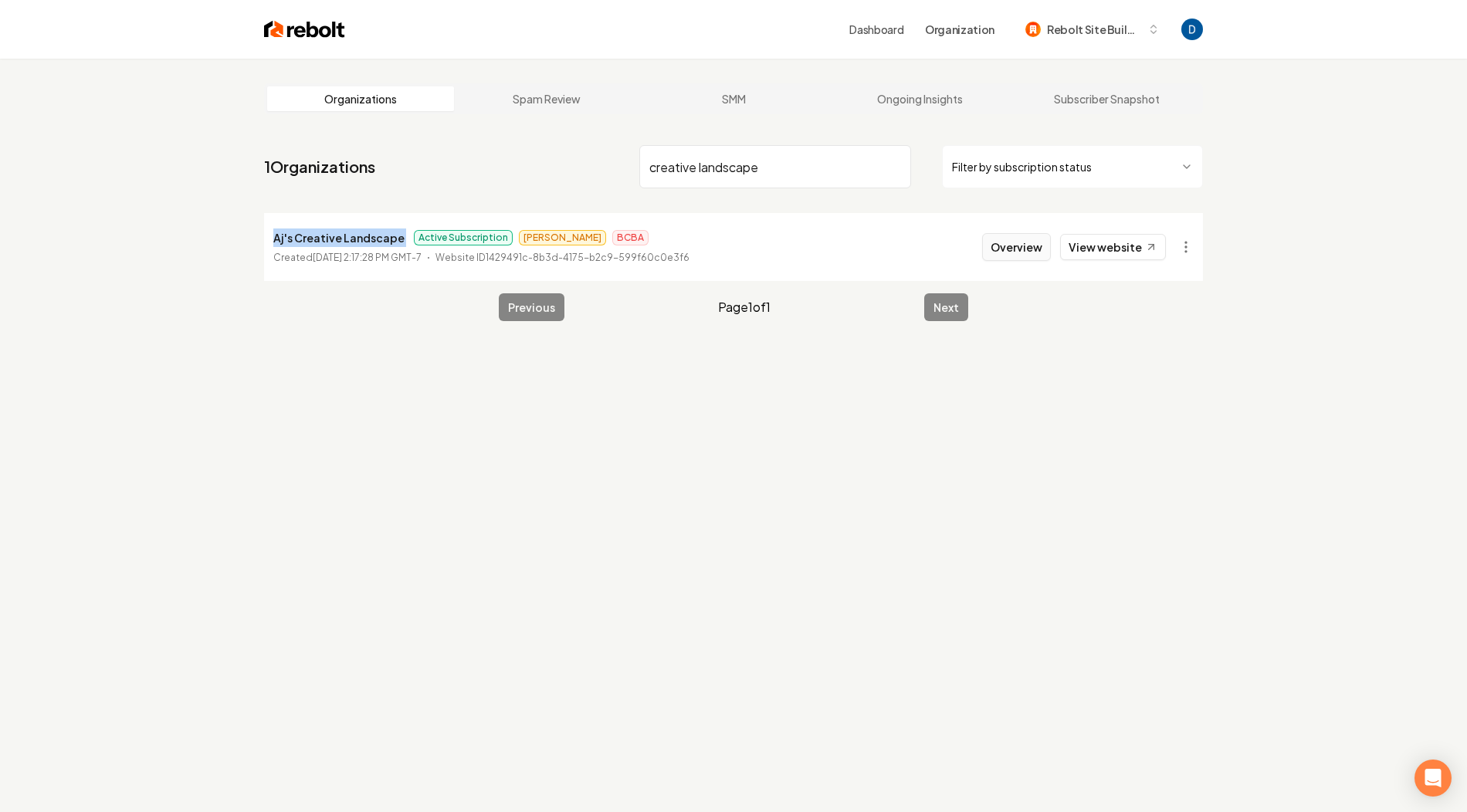
click at [1021, 240] on button "Overview" at bounding box center [1016, 247] width 69 height 28
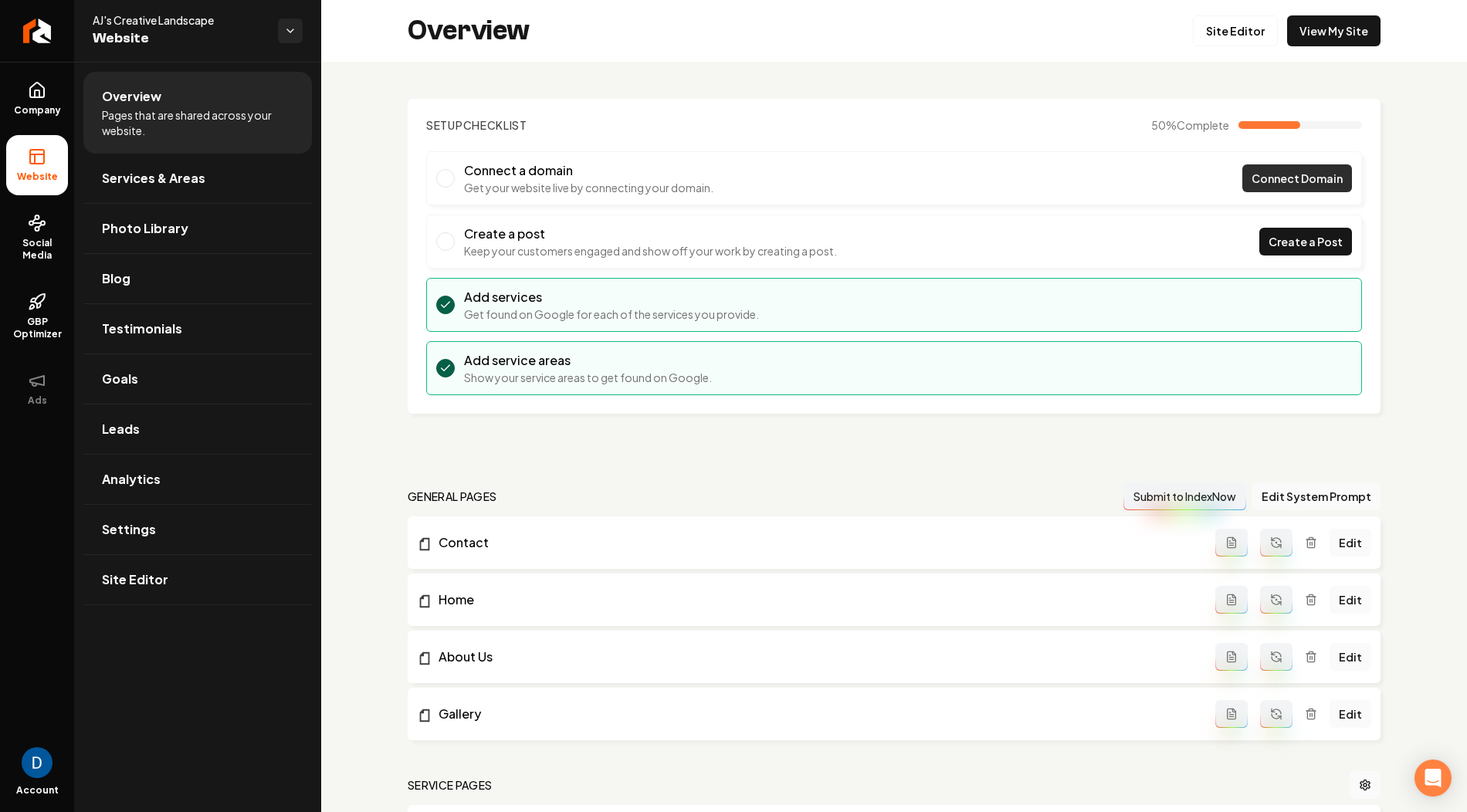
click at [1288, 175] on span "Connect Domain" at bounding box center [1297, 179] width 91 height 16
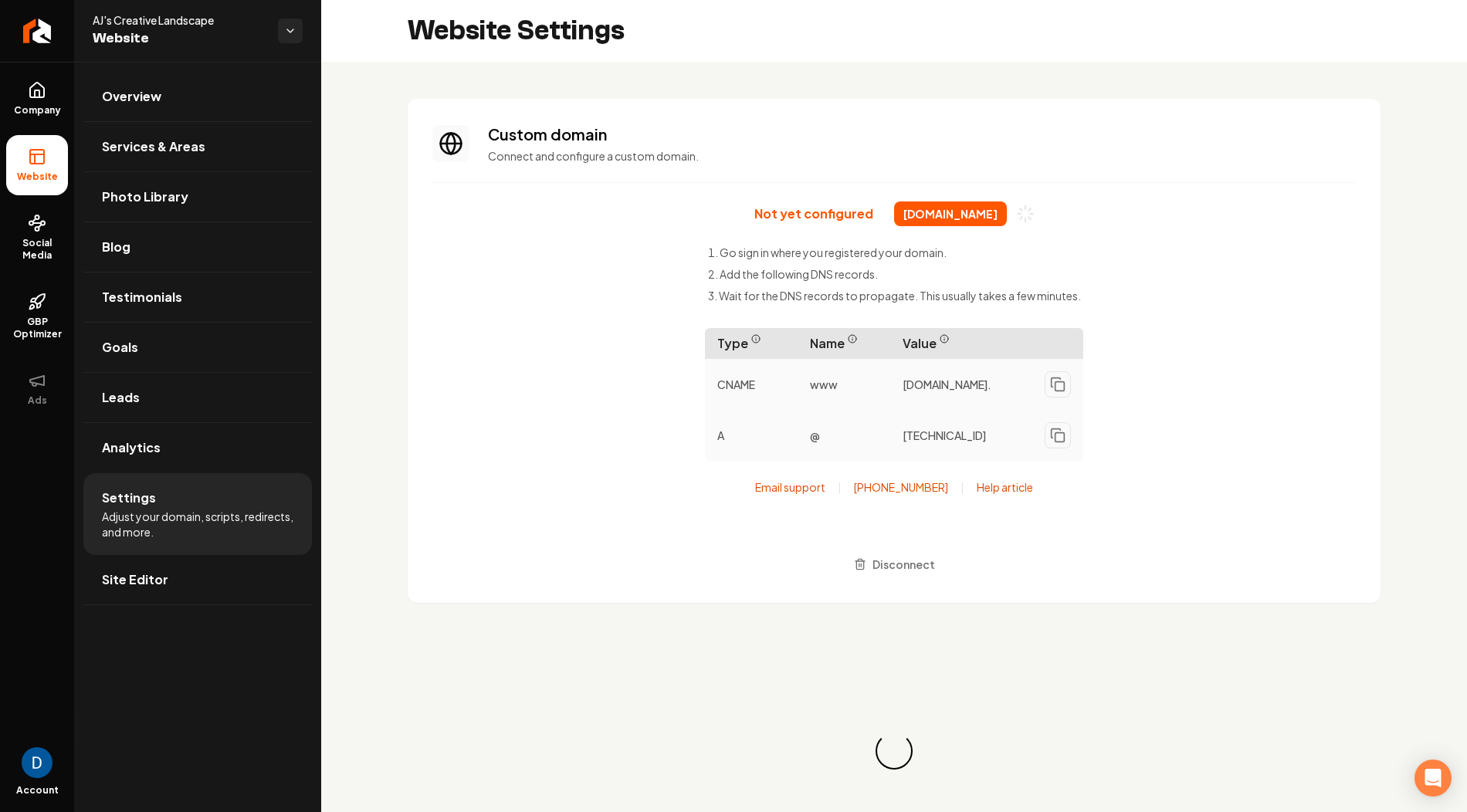
scroll to position [139, 0]
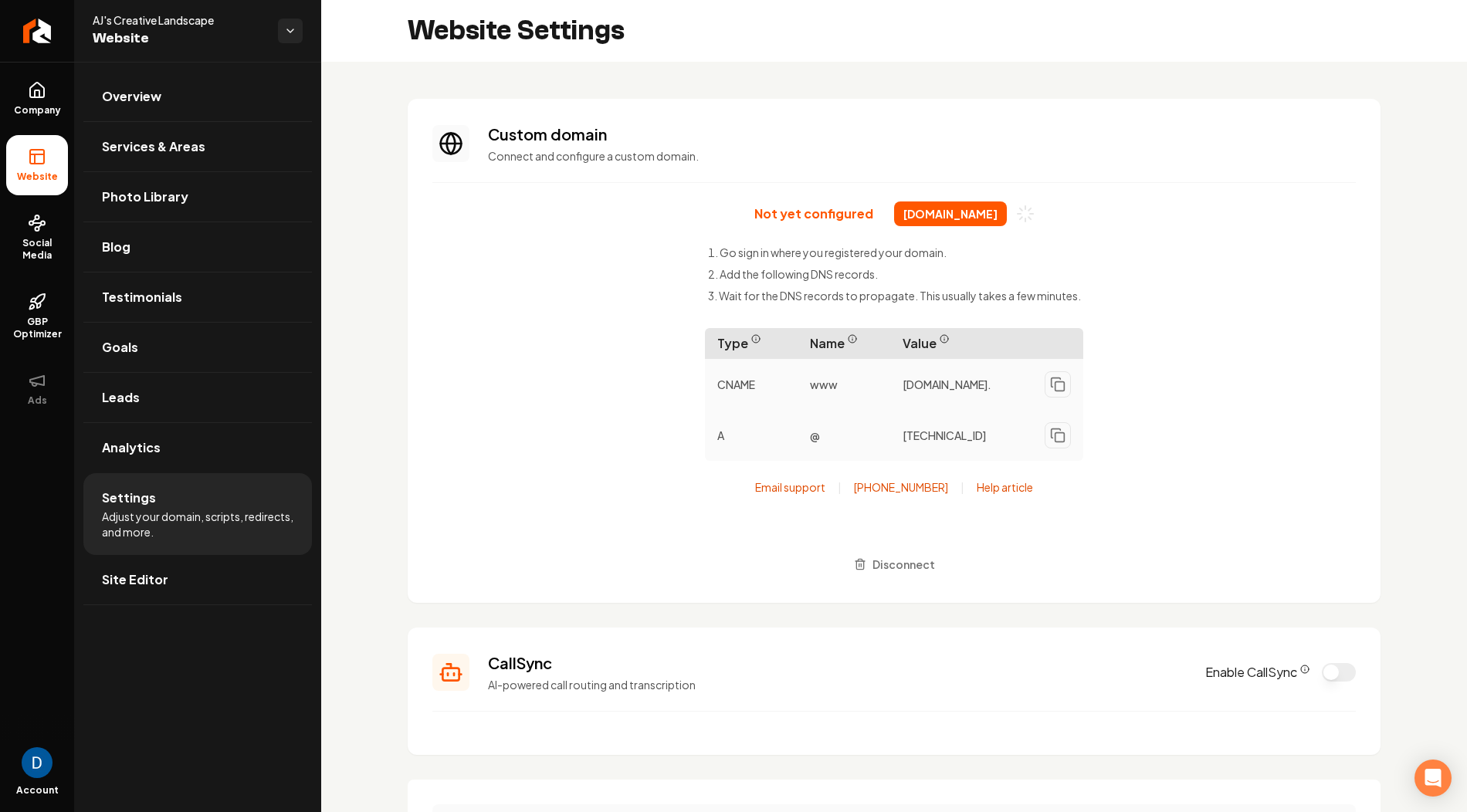
click at [931, 216] on span "[DOMAIN_NAME]" at bounding box center [950, 214] width 113 height 25
copy div "[DOMAIN_NAME]"
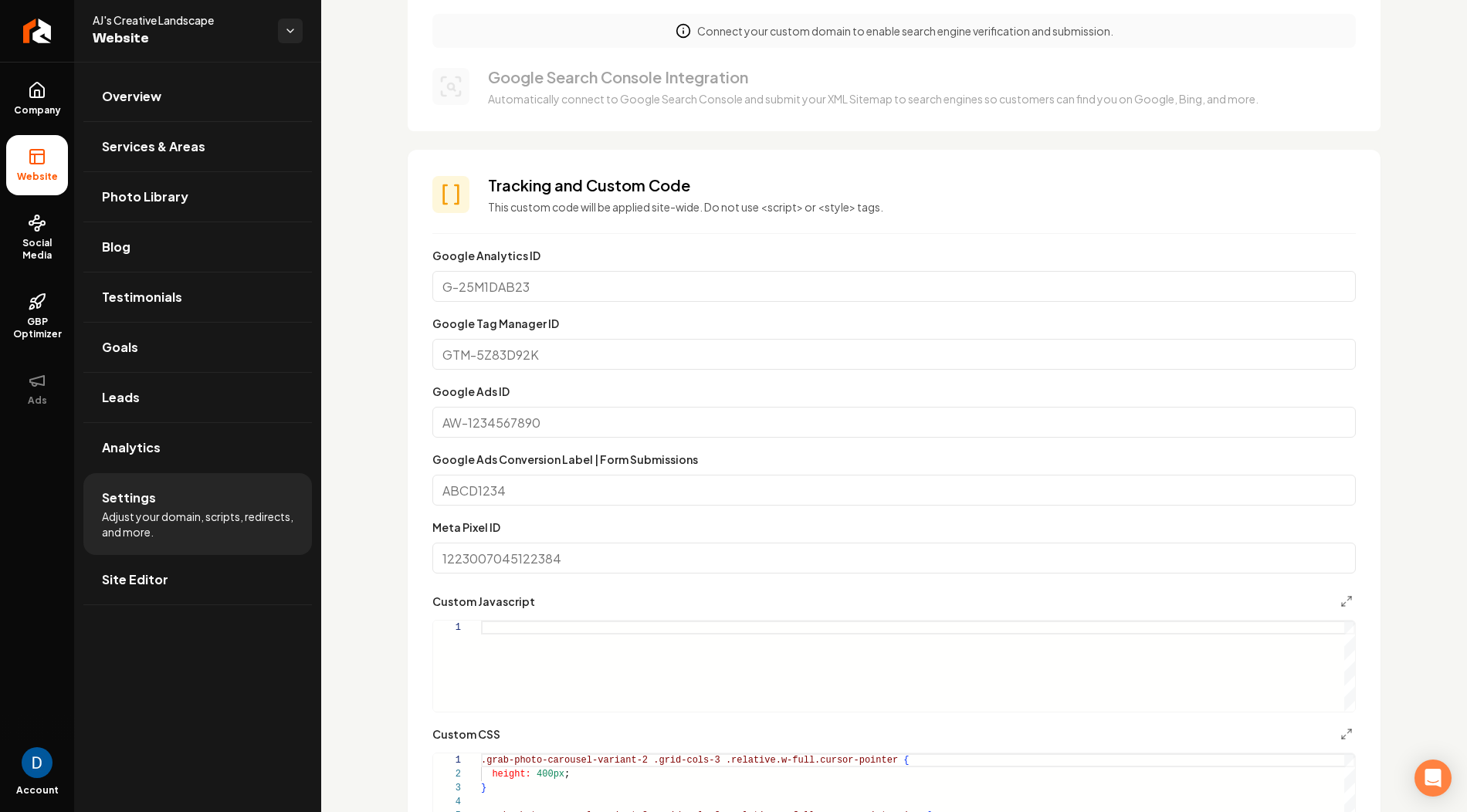
scroll to position [0, 0]
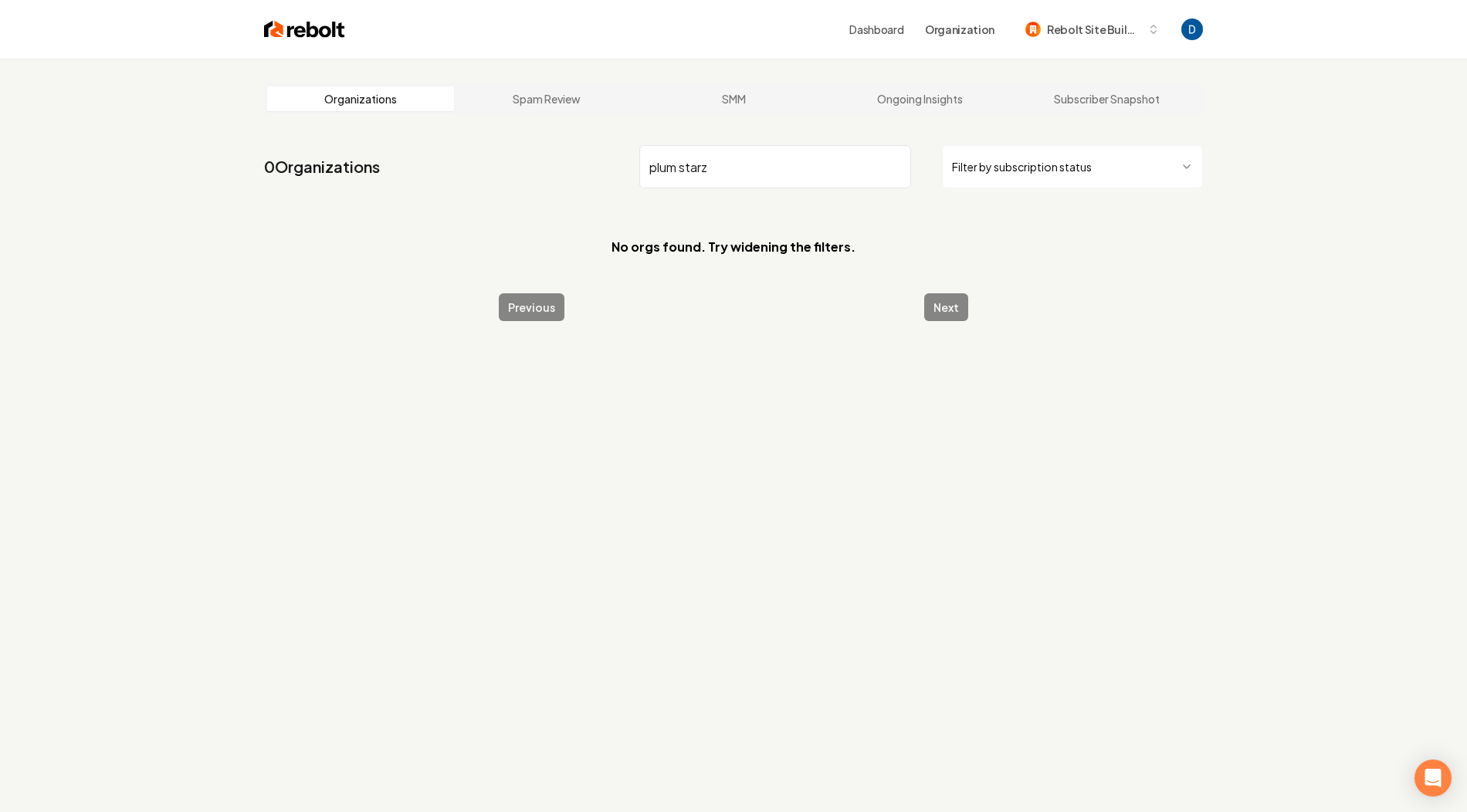
click at [679, 171] on input "plum starz" at bounding box center [775, 166] width 272 height 44
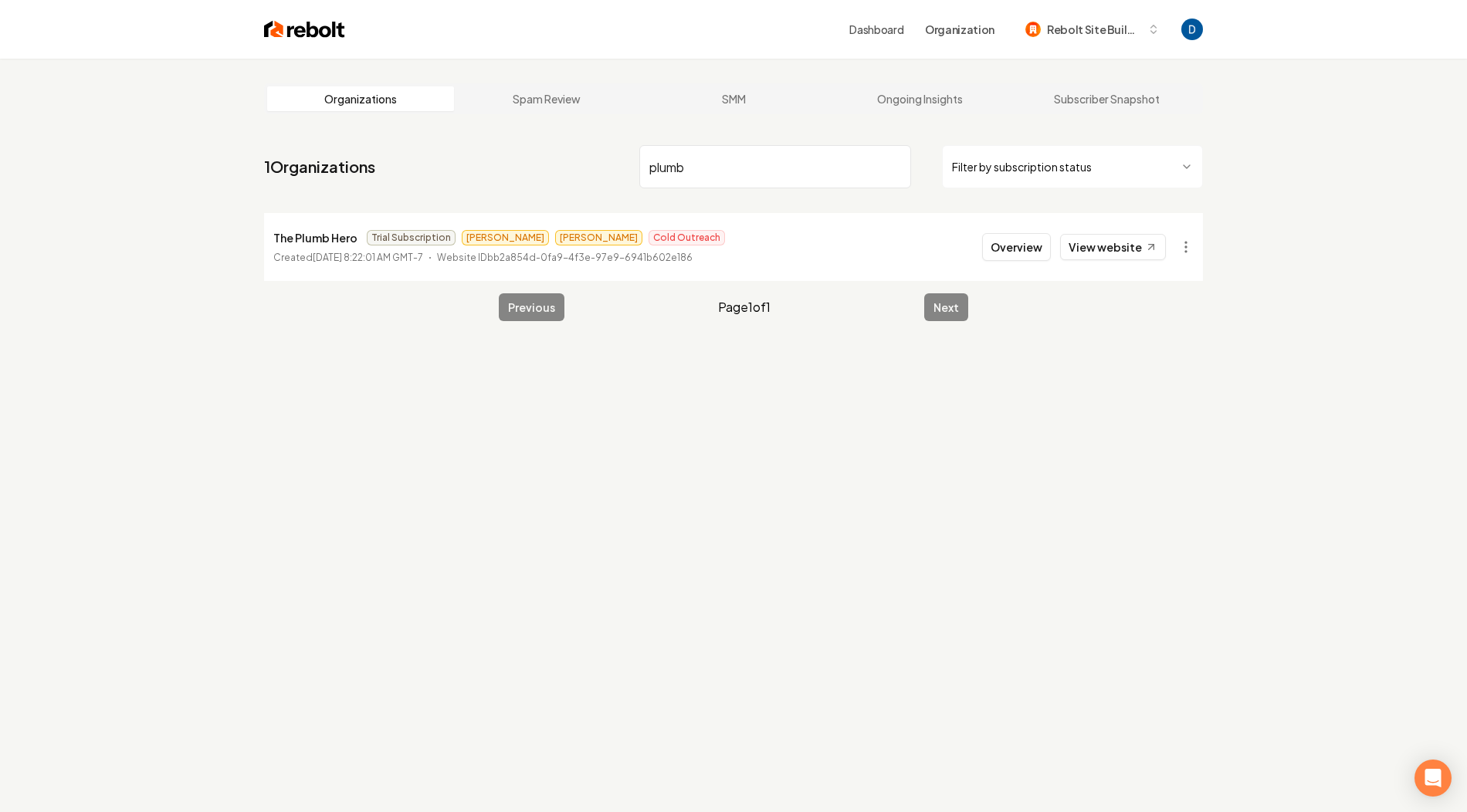
click at [682, 164] on input "plumb" at bounding box center [775, 166] width 272 height 44
paste input "Plumbstarz"
type input "Plumbstarz"
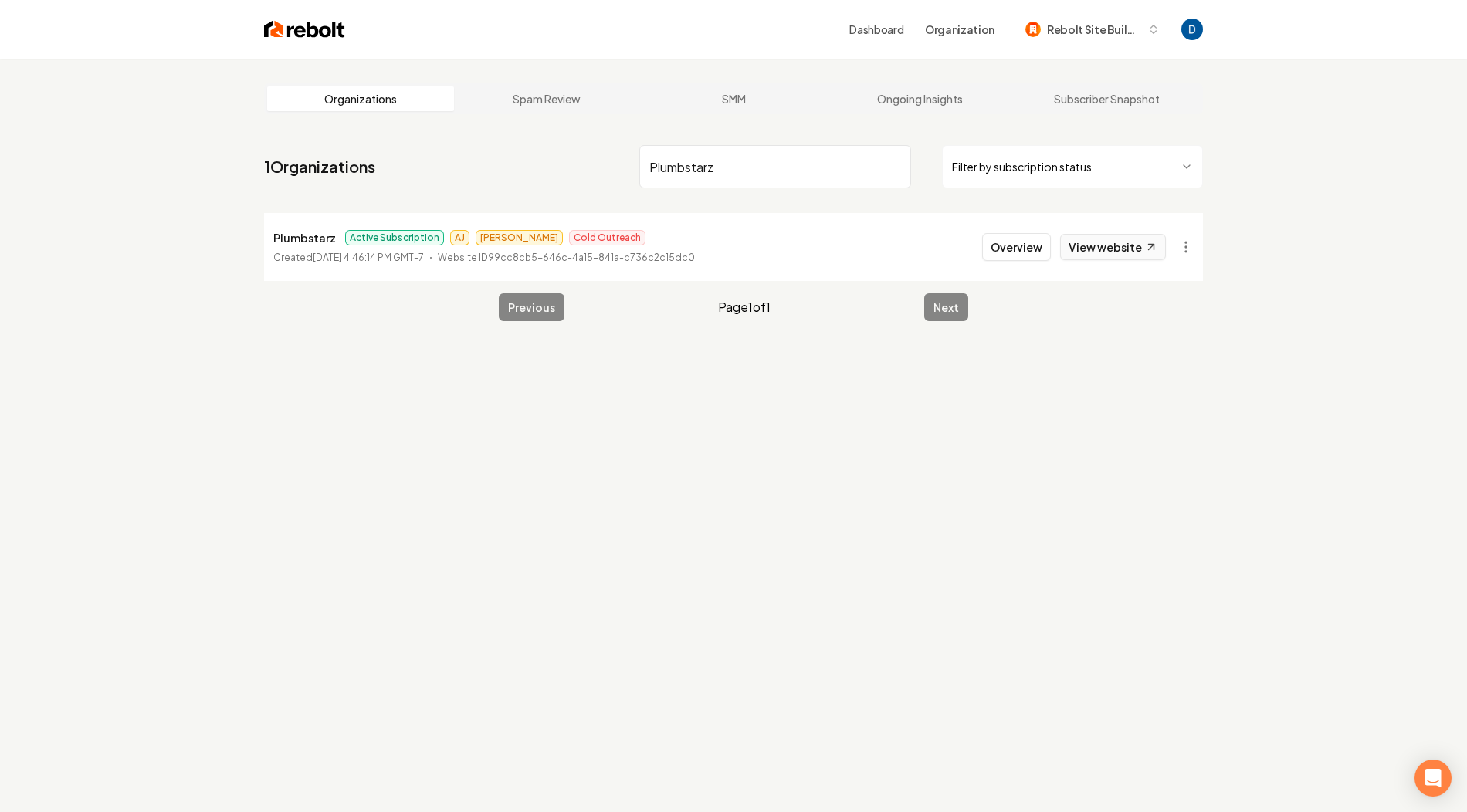
click at [1122, 241] on link "View website" at bounding box center [1112, 247] width 106 height 26
click at [296, 235] on p "Plumbstarz" at bounding box center [305, 238] width 62 height 19
copy p "Plumbstarz"
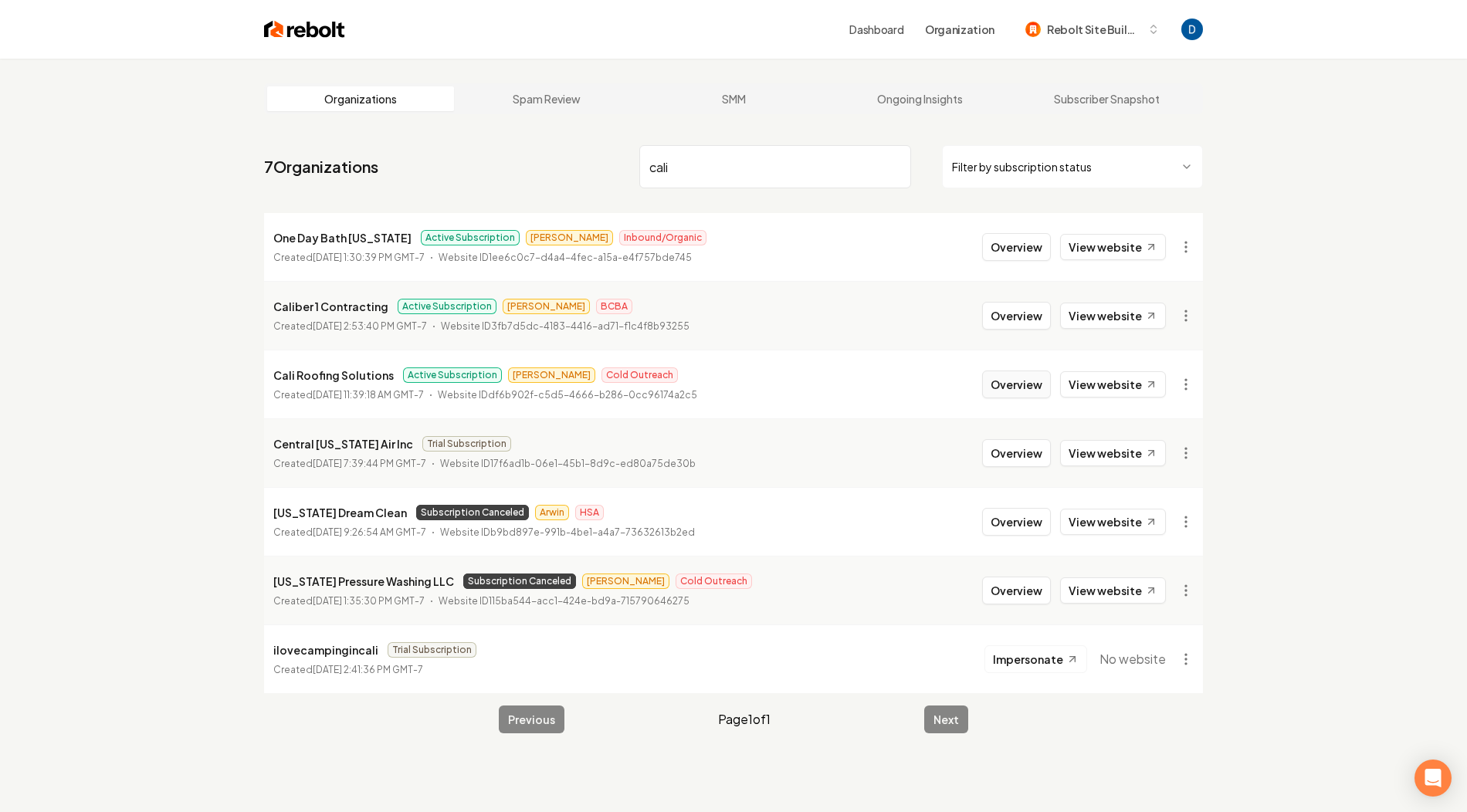
type input "cali"
click at [1023, 379] on button "Overview" at bounding box center [1016, 384] width 69 height 28
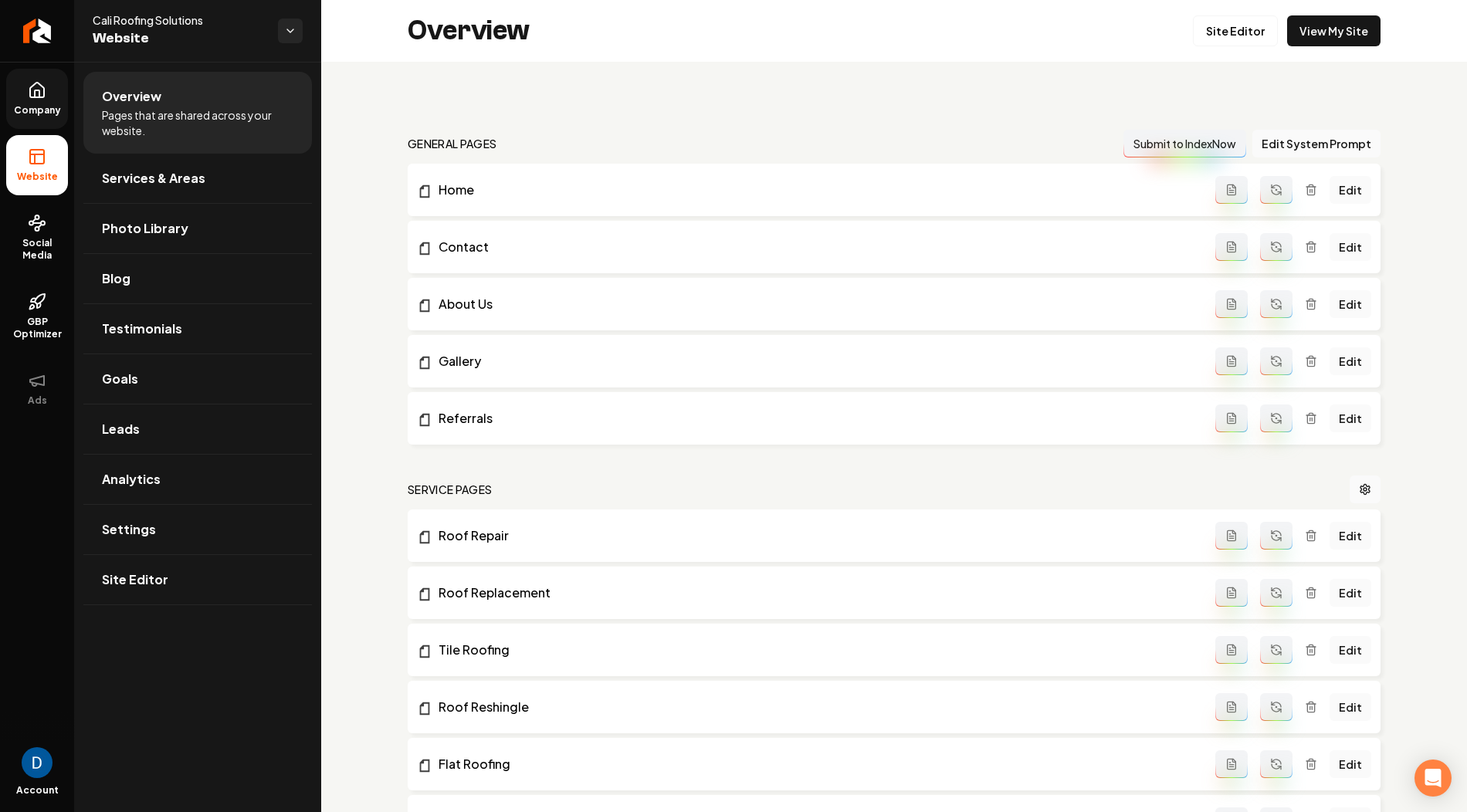
click at [54, 106] on span "Company" at bounding box center [37, 110] width 60 height 12
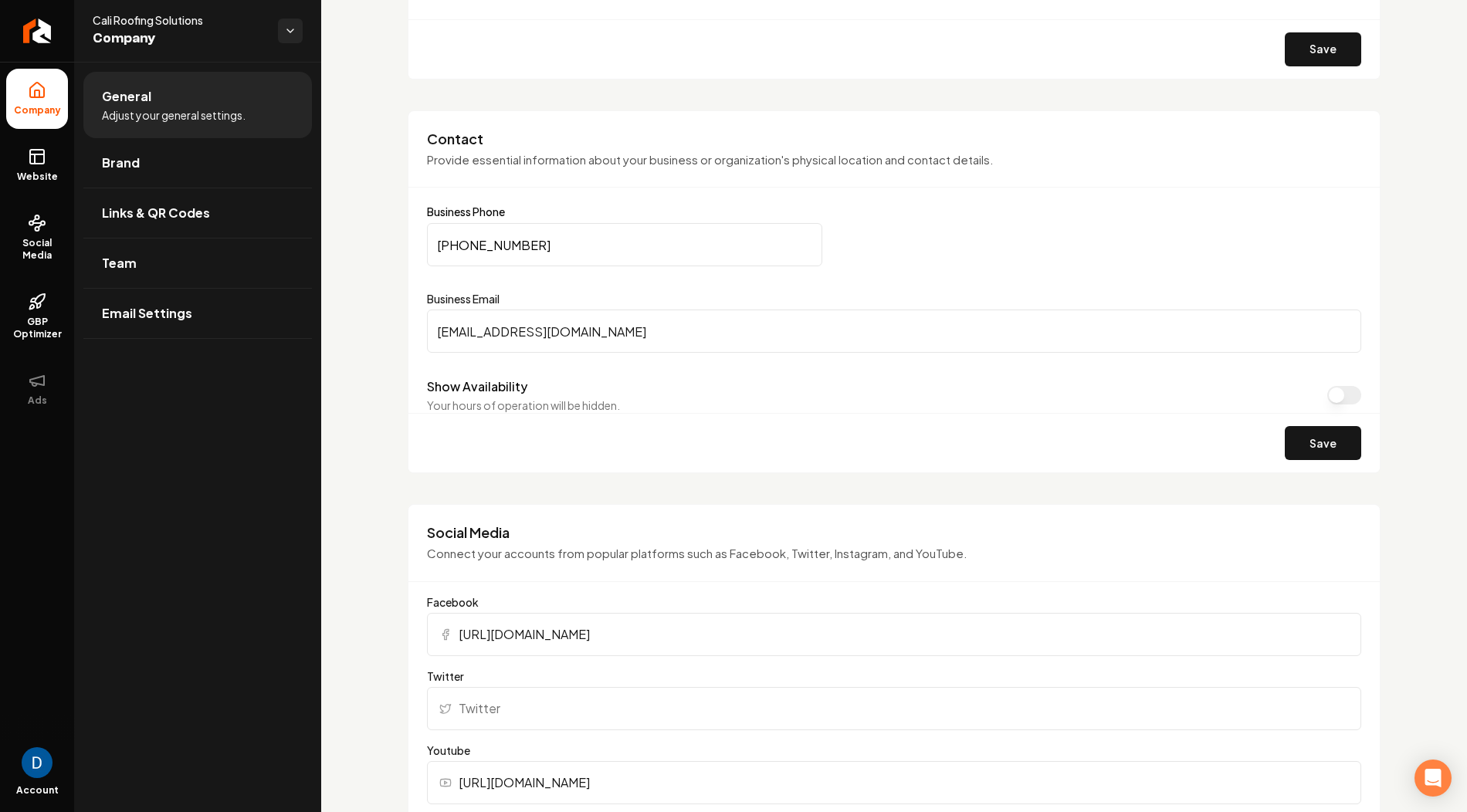
scroll to position [667, 0]
click at [220, 246] on link "Team" at bounding box center [198, 263] width 229 height 49
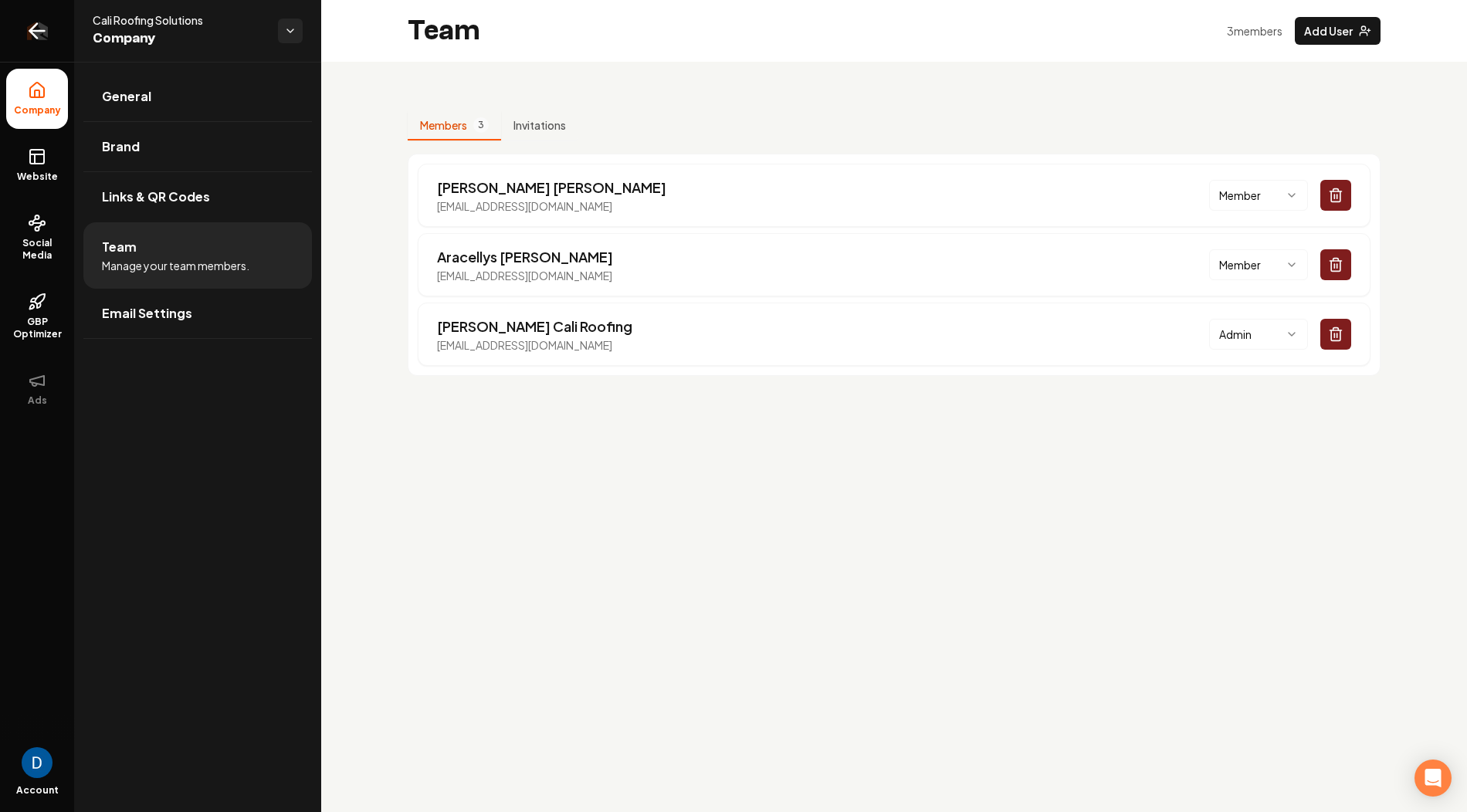
click at [55, 39] on link "Return to dashboard" at bounding box center [37, 30] width 74 height 61
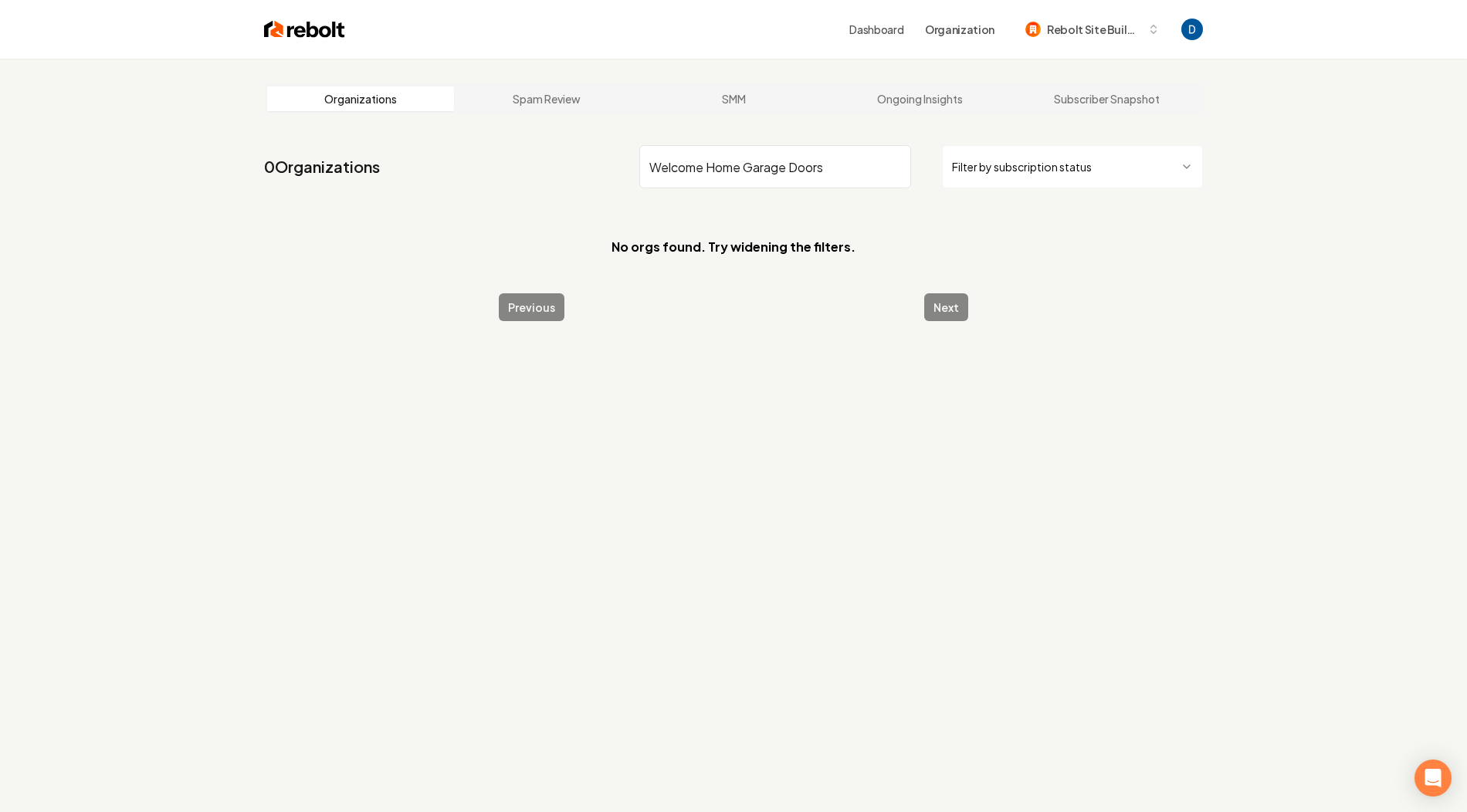
click at [705, 172] on input "Welcome Home Garage Doors" at bounding box center [775, 166] width 272 height 44
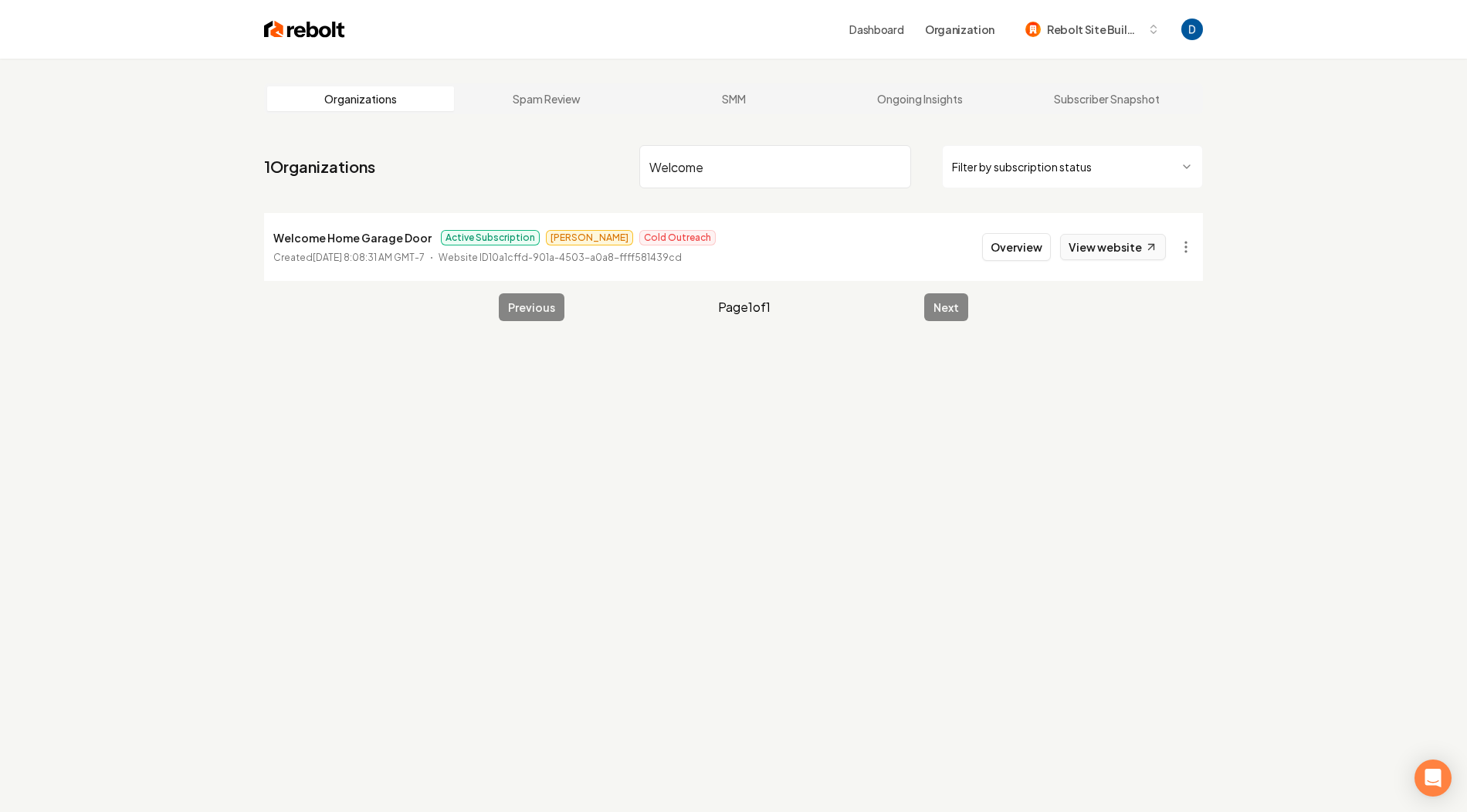
type input "Welcome"
click at [1087, 249] on link "View website" at bounding box center [1112, 247] width 106 height 26
click at [1020, 251] on button "Overview" at bounding box center [1016, 247] width 69 height 28
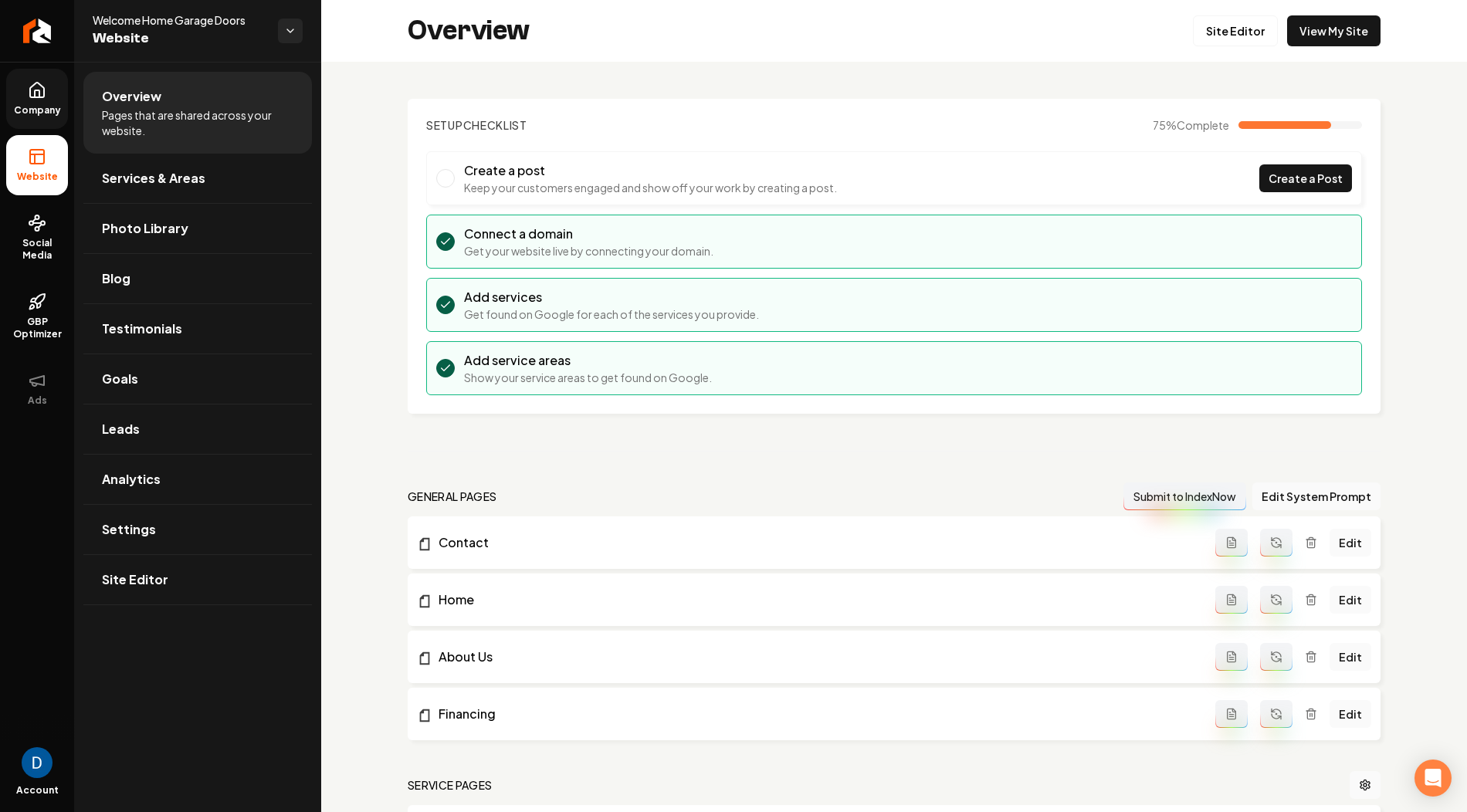
click at [32, 94] on icon at bounding box center [37, 90] width 19 height 19
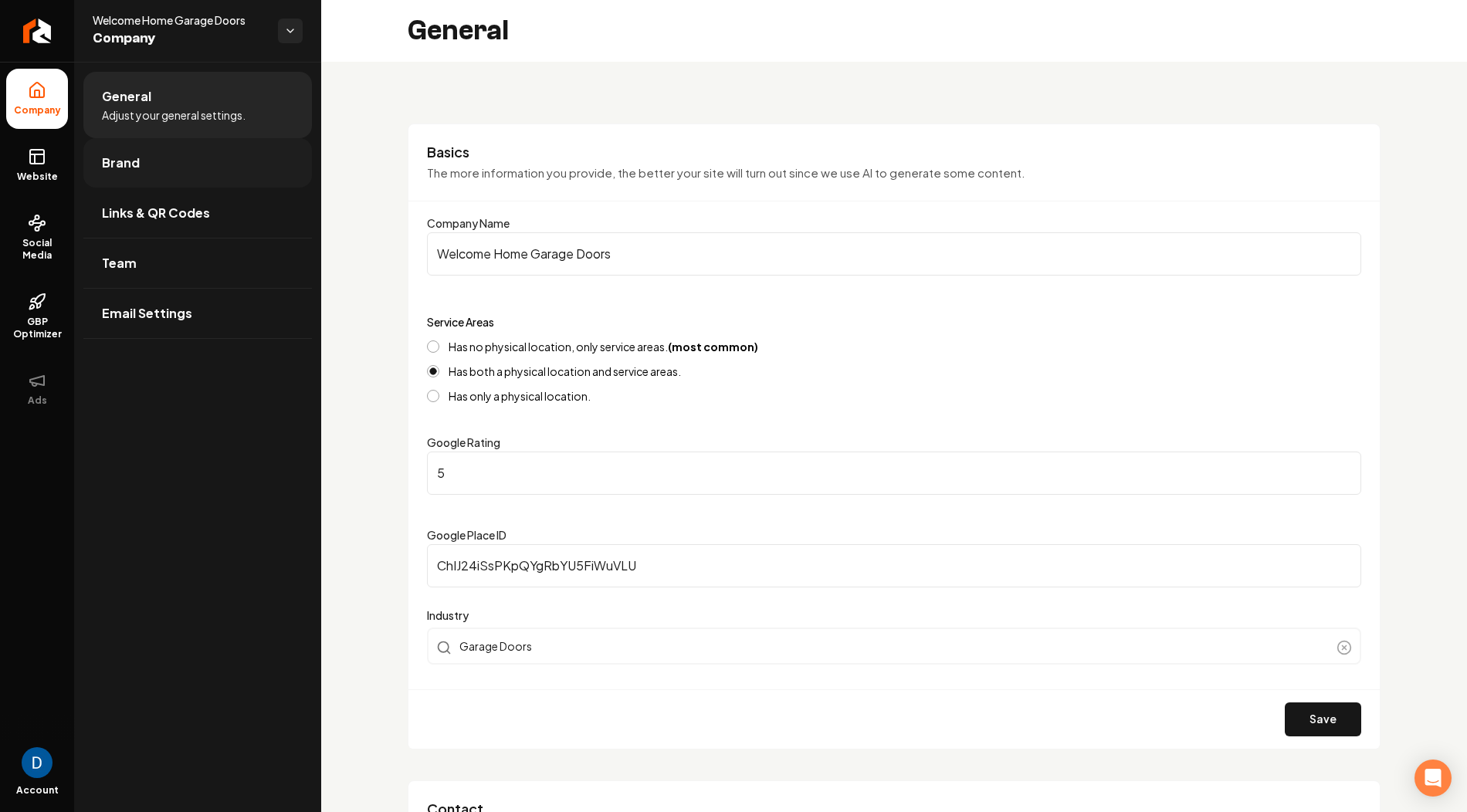
click at [142, 155] on link "Brand" at bounding box center [198, 162] width 229 height 49
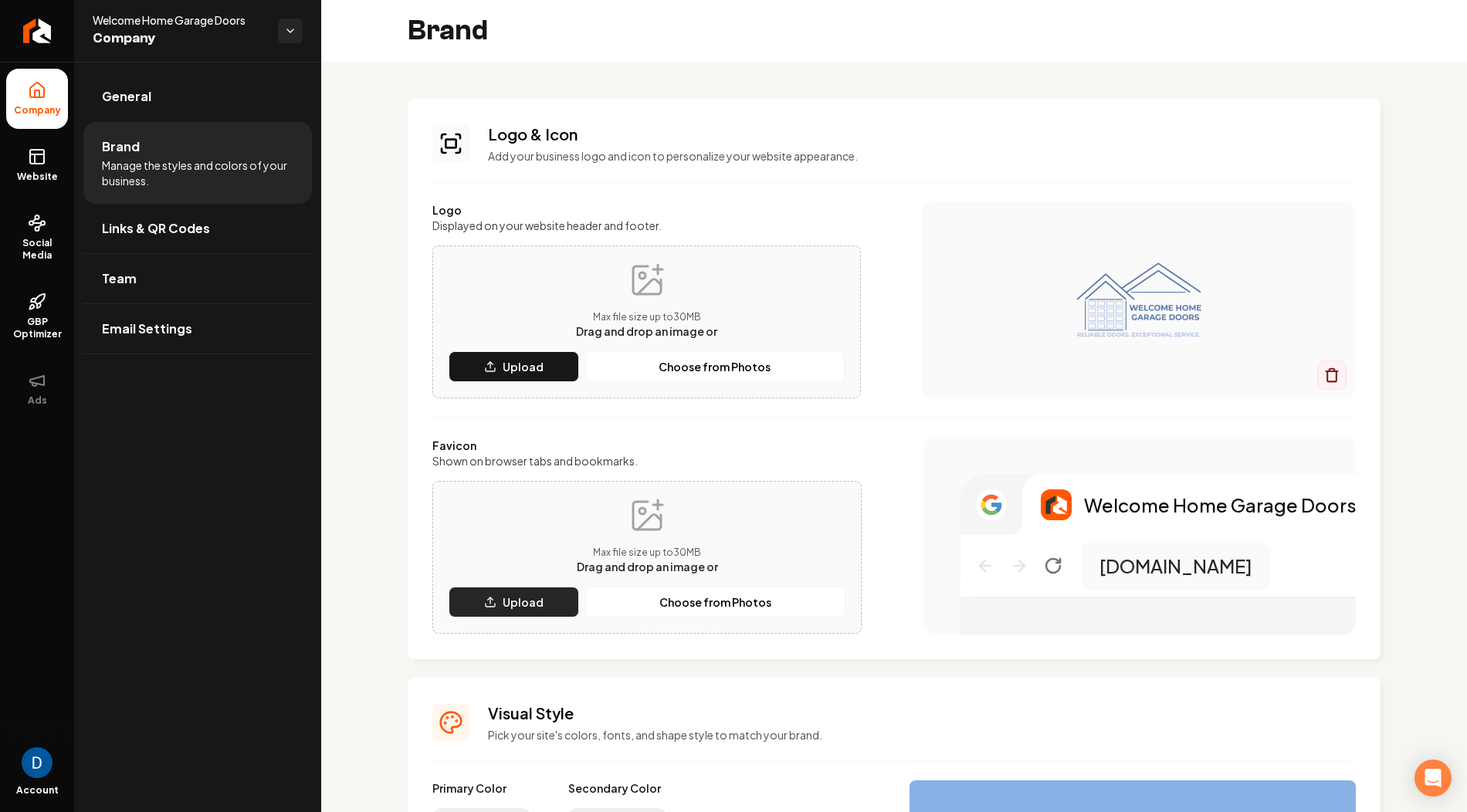
click at [517, 596] on p "Upload" at bounding box center [523, 601] width 41 height 15
click at [699, 604] on p "Choose from Photos" at bounding box center [715, 601] width 112 height 15
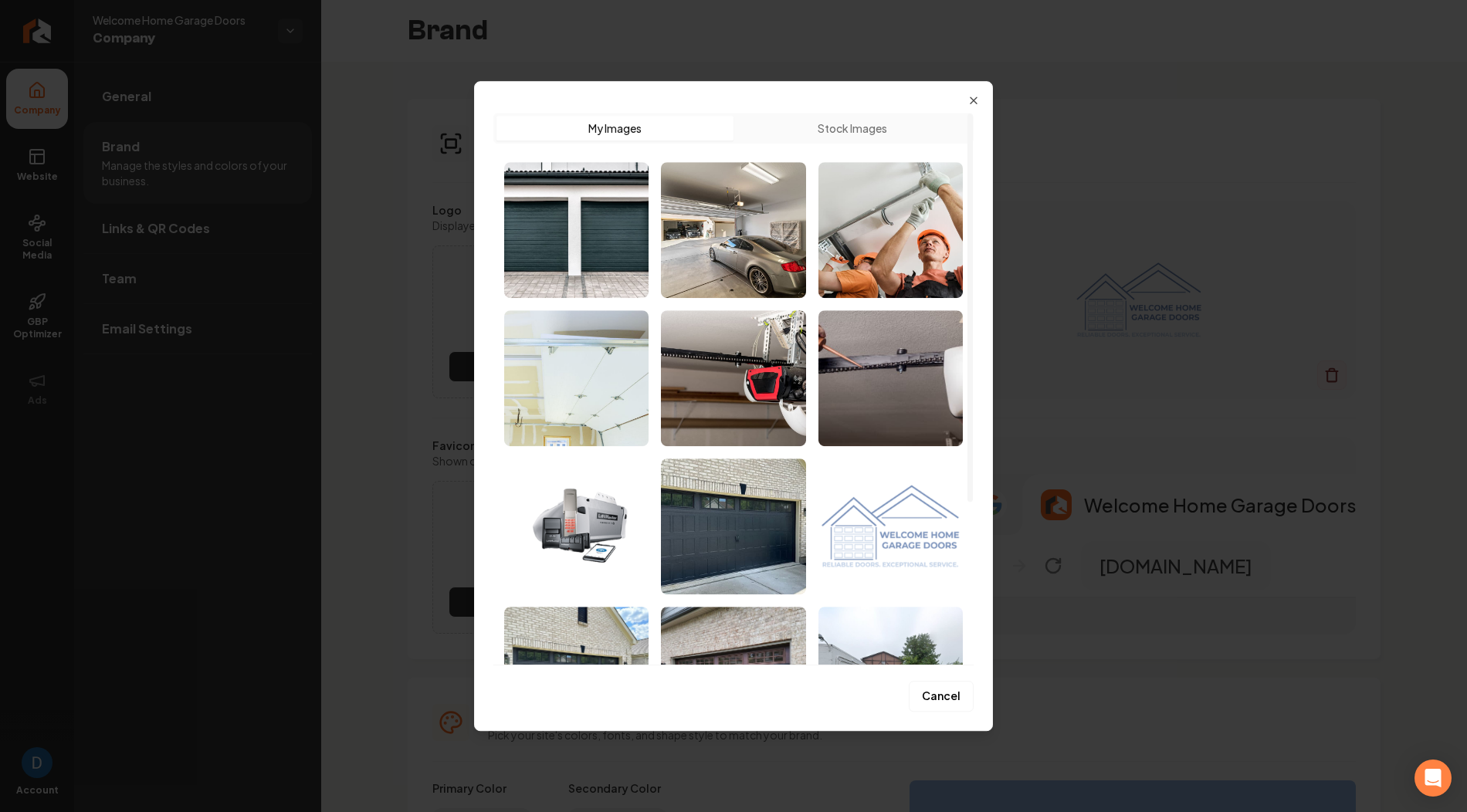
click at [868, 497] on img "Select image image_68ada8df5c7cd75eb8ff80a7.png" at bounding box center [891, 526] width 144 height 136
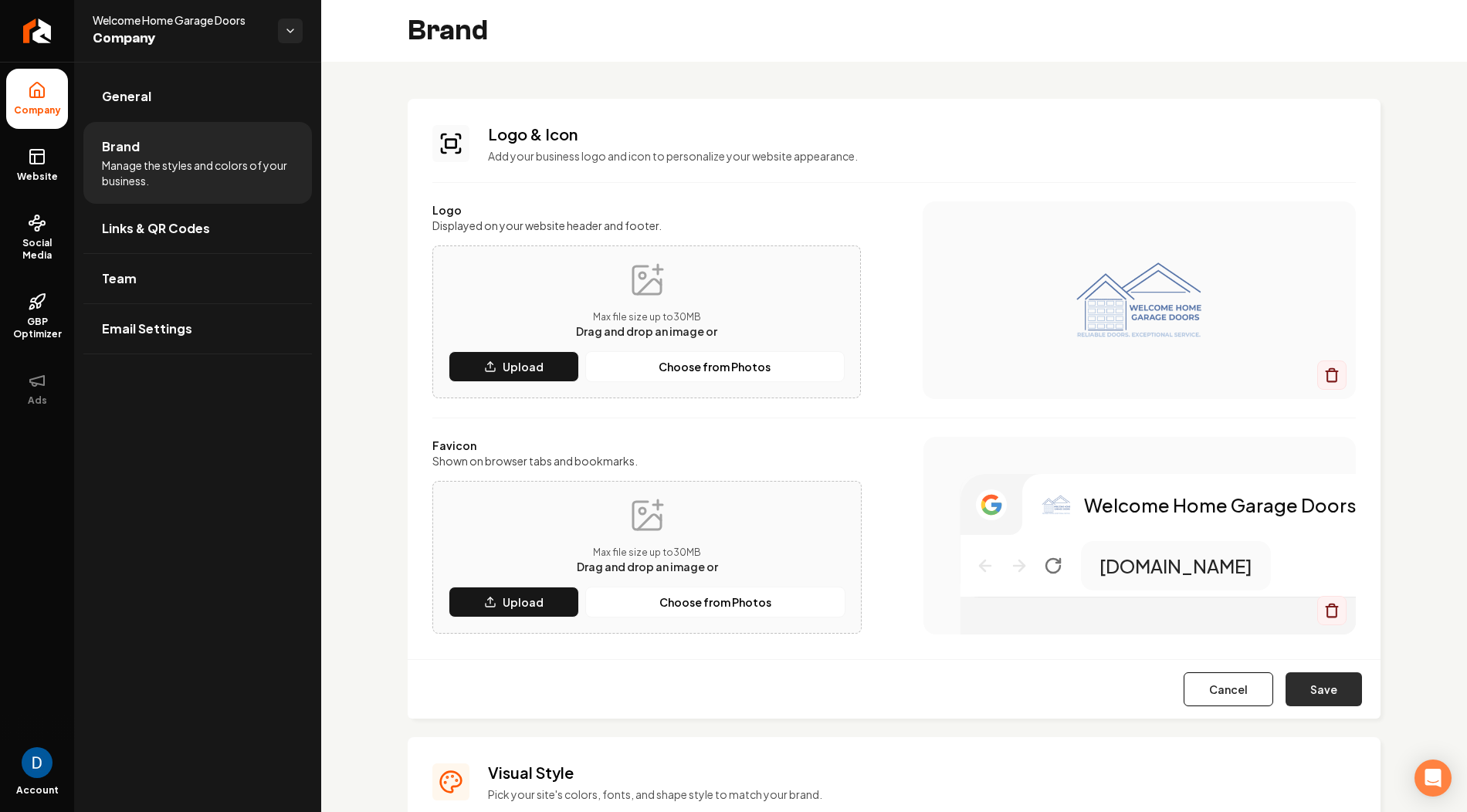
click at [1331, 672] on button "Save" at bounding box center [1324, 689] width 77 height 34
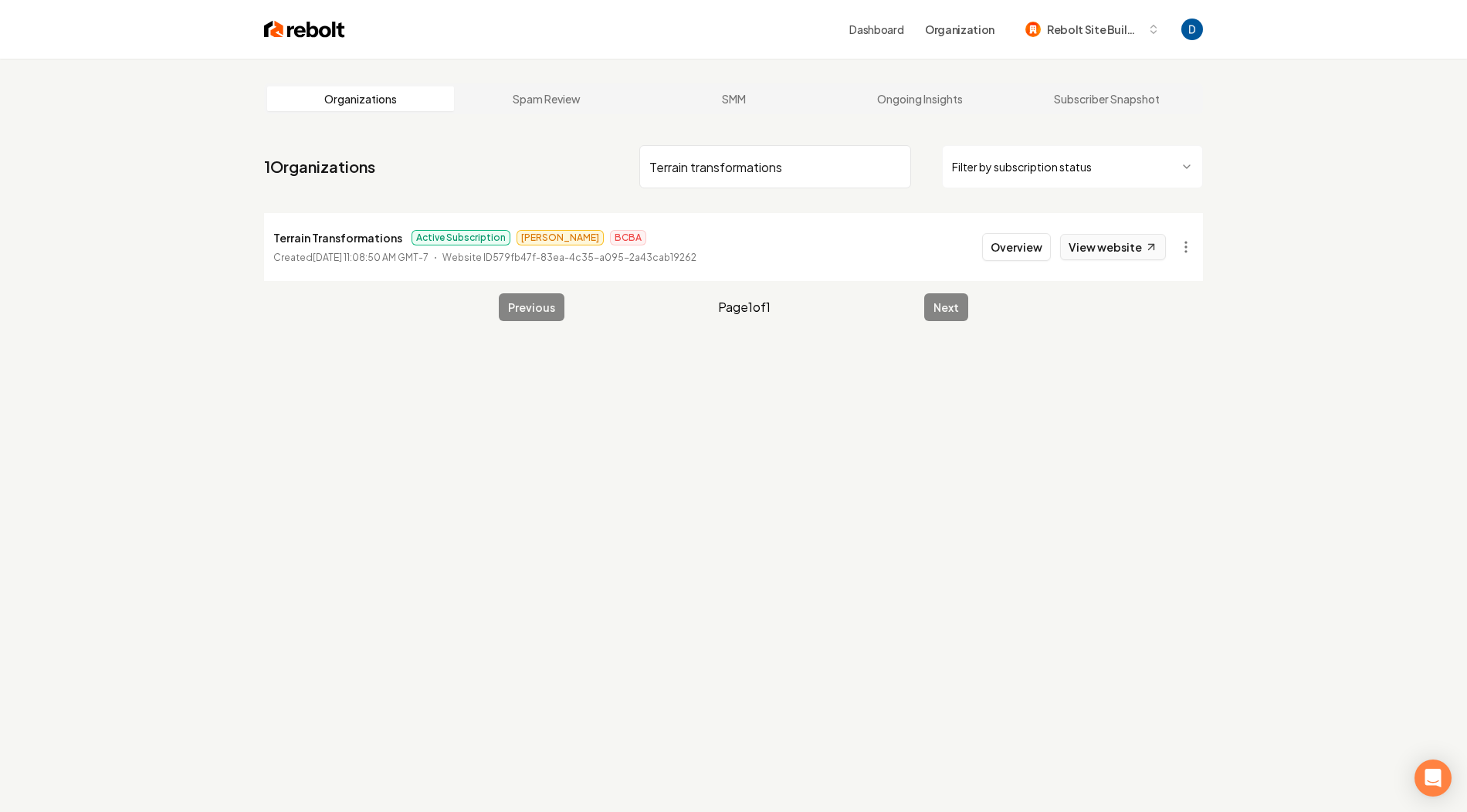
type input "Terrain transformations"
click at [1094, 258] on link "View website" at bounding box center [1112, 247] width 106 height 26
click at [362, 237] on p "Terrain Transformations" at bounding box center [338, 238] width 129 height 19
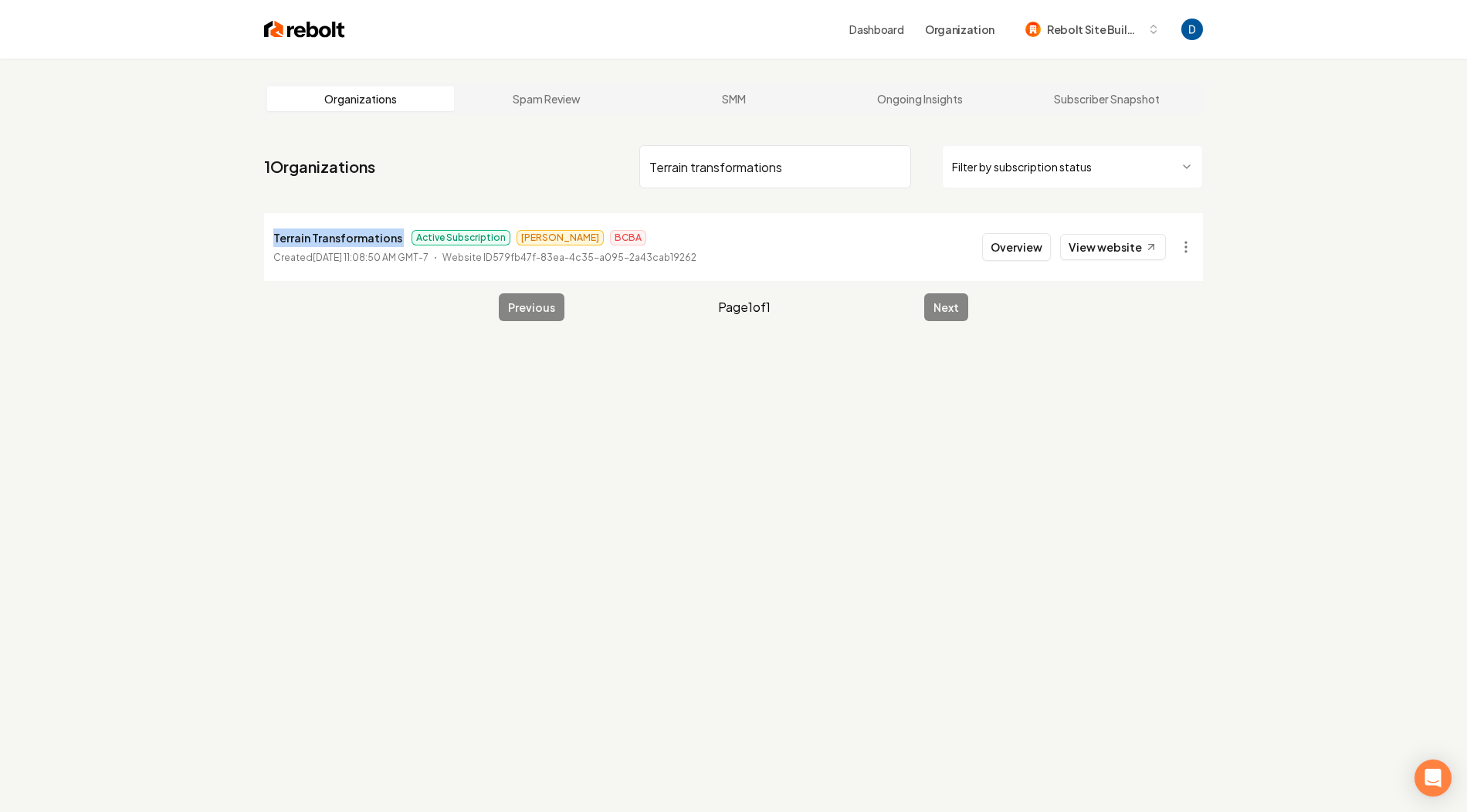
copy p "Terrain Transformations"
